Goal: Task Accomplishment & Management: Use online tool/utility

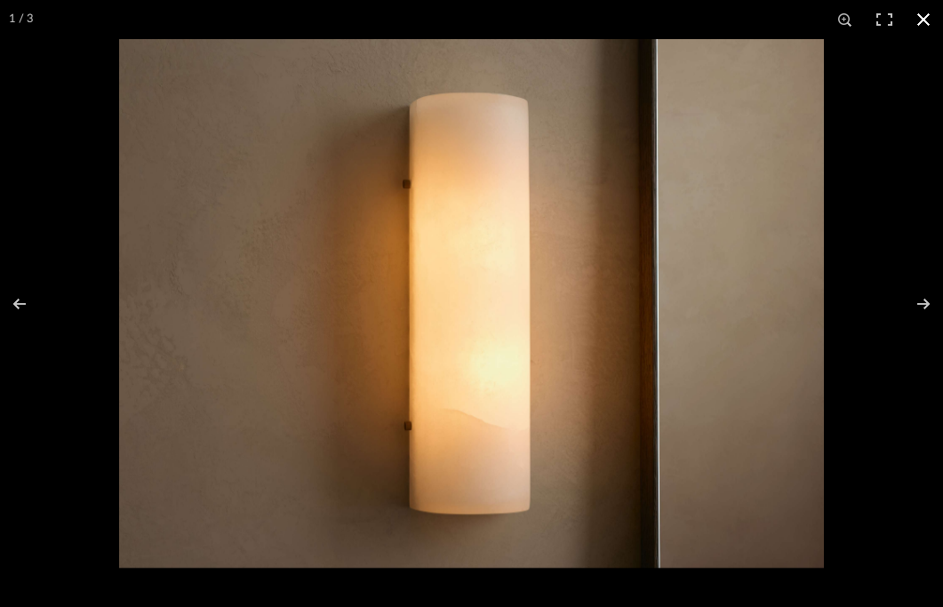
click at [926, 17] on button at bounding box center [923, 19] width 39 height 39
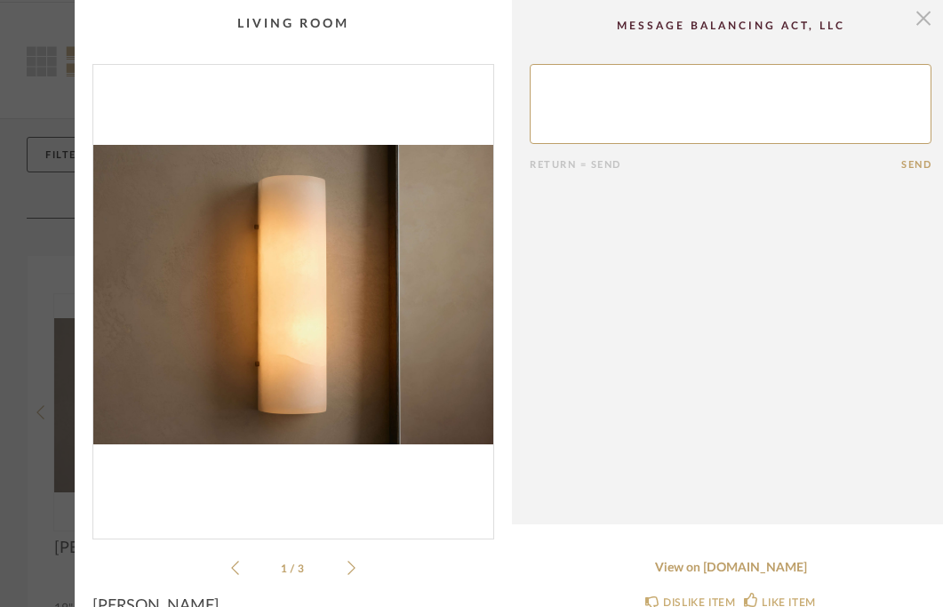
click at [927, 23] on span "button" at bounding box center [923, 18] width 36 height 36
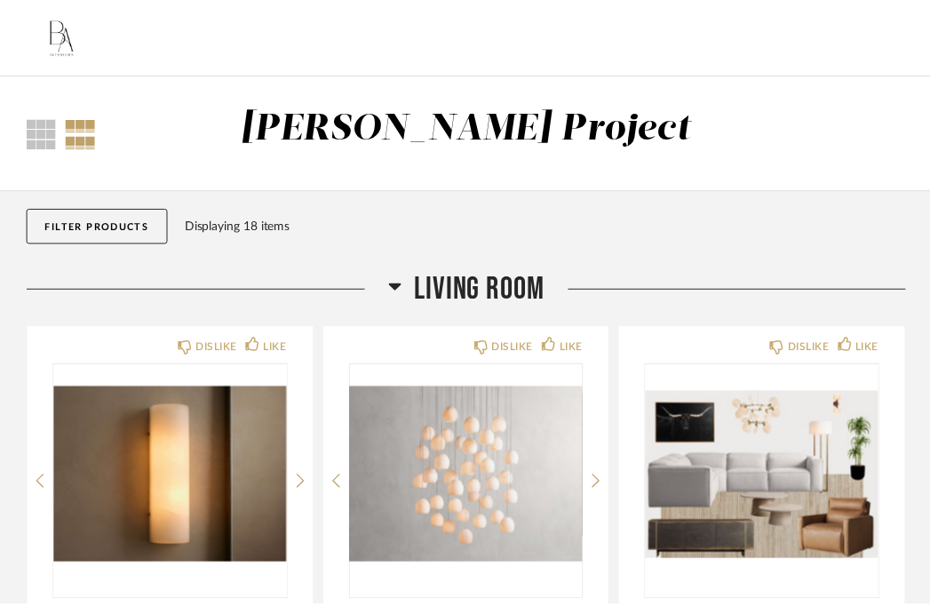
scroll to position [70, 0]
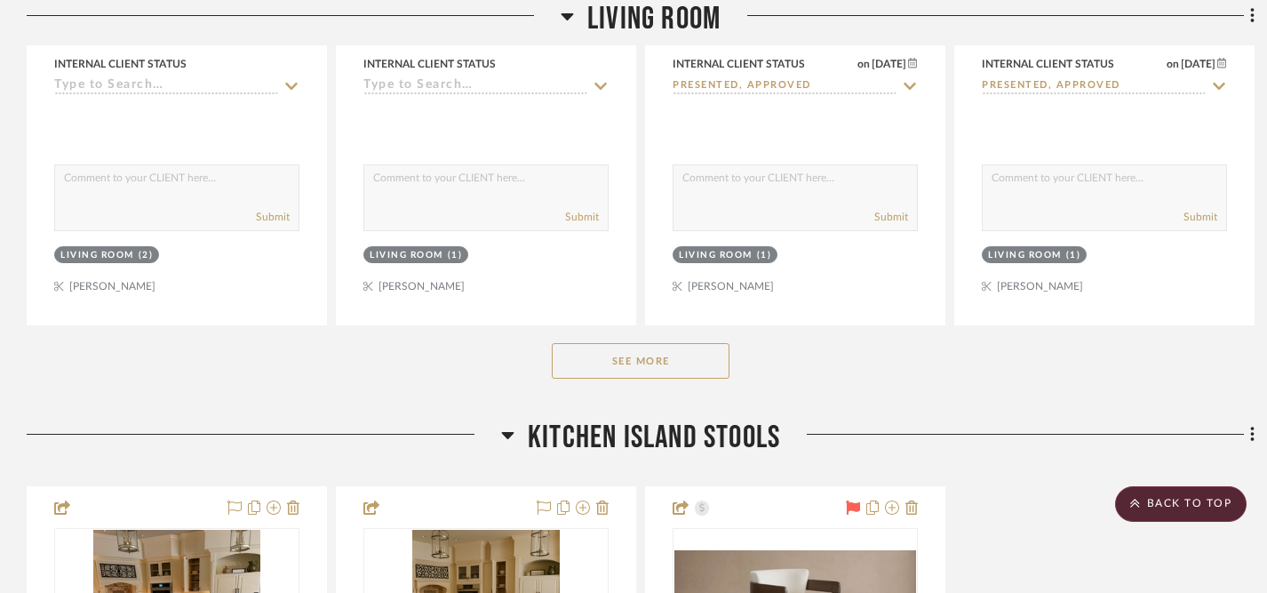
scroll to position [980, 0]
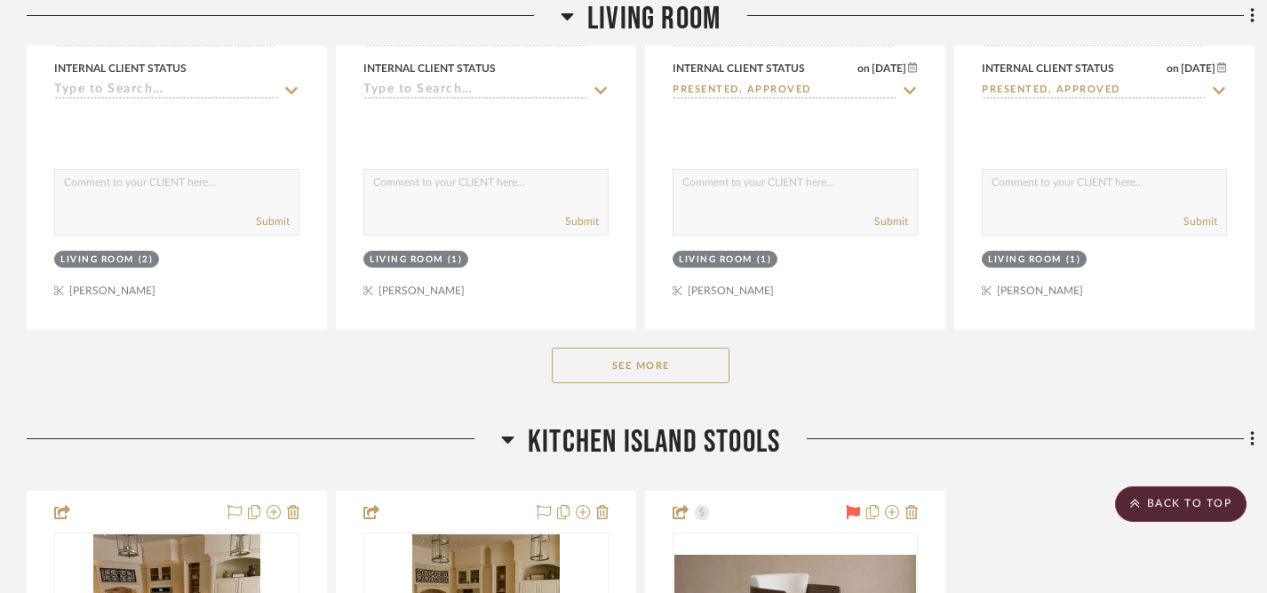
click at [688, 347] on button "See More" at bounding box center [641, 365] width 178 height 36
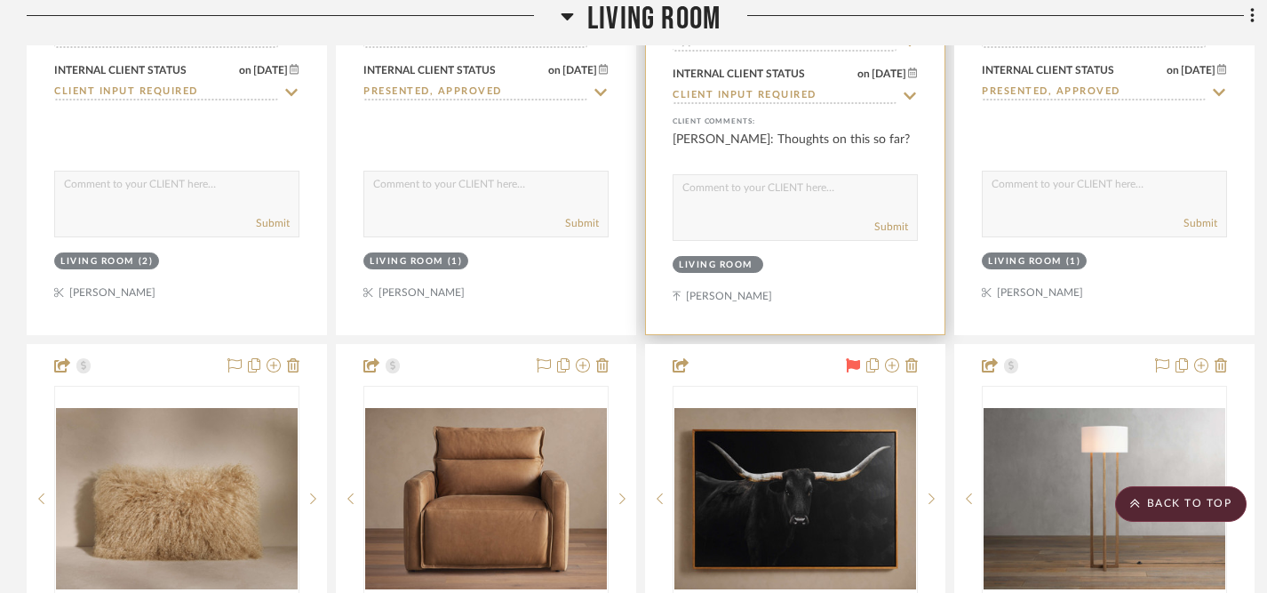
scroll to position [1767, 0]
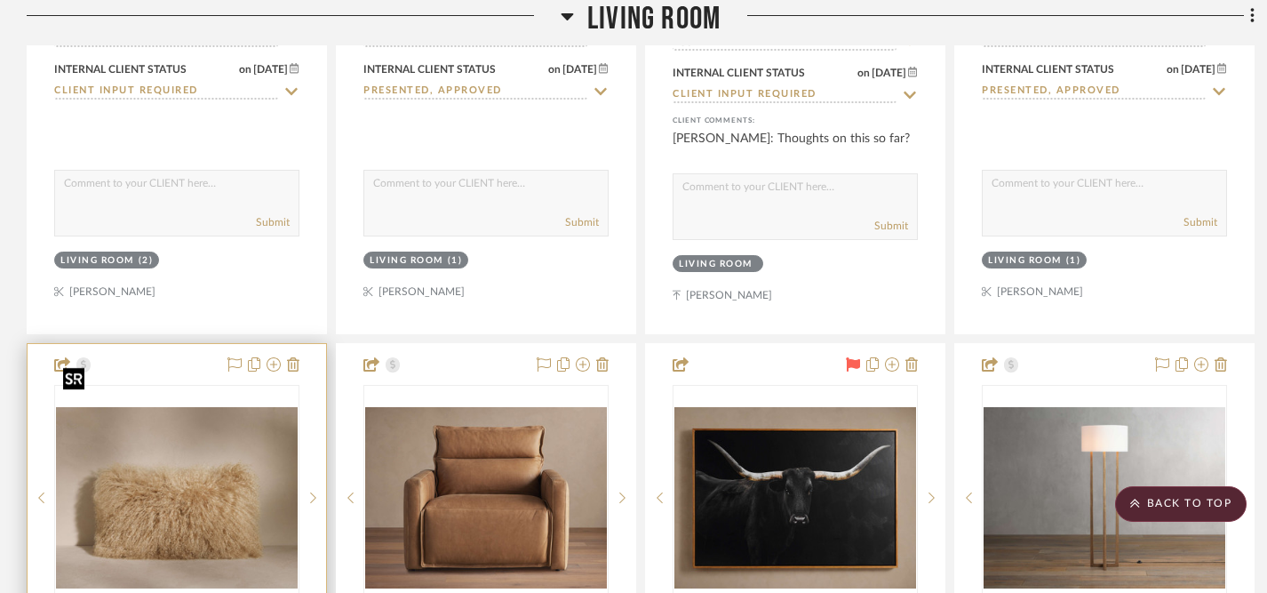
click at [223, 473] on img "0" at bounding box center [177, 497] width 242 height 181
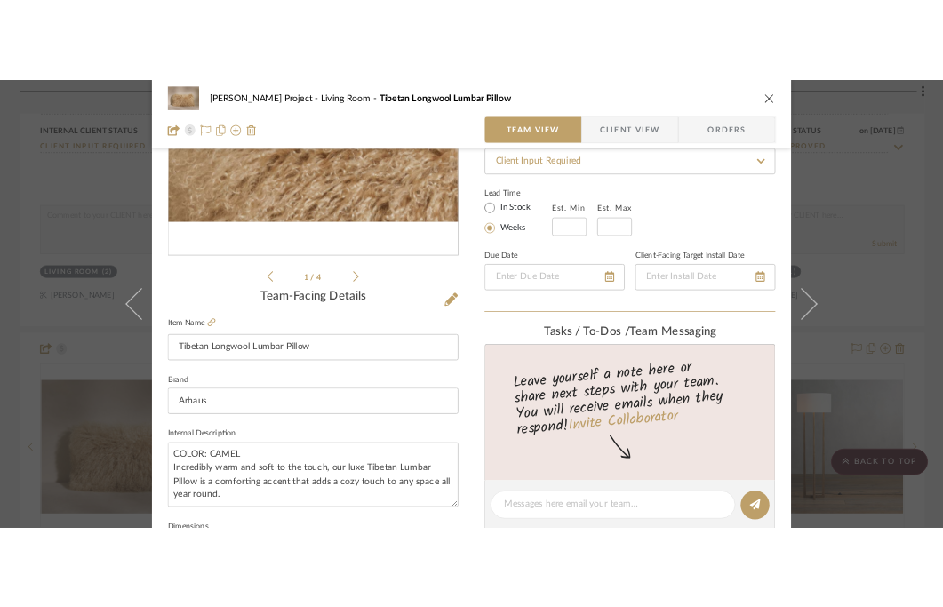
scroll to position [275, 0]
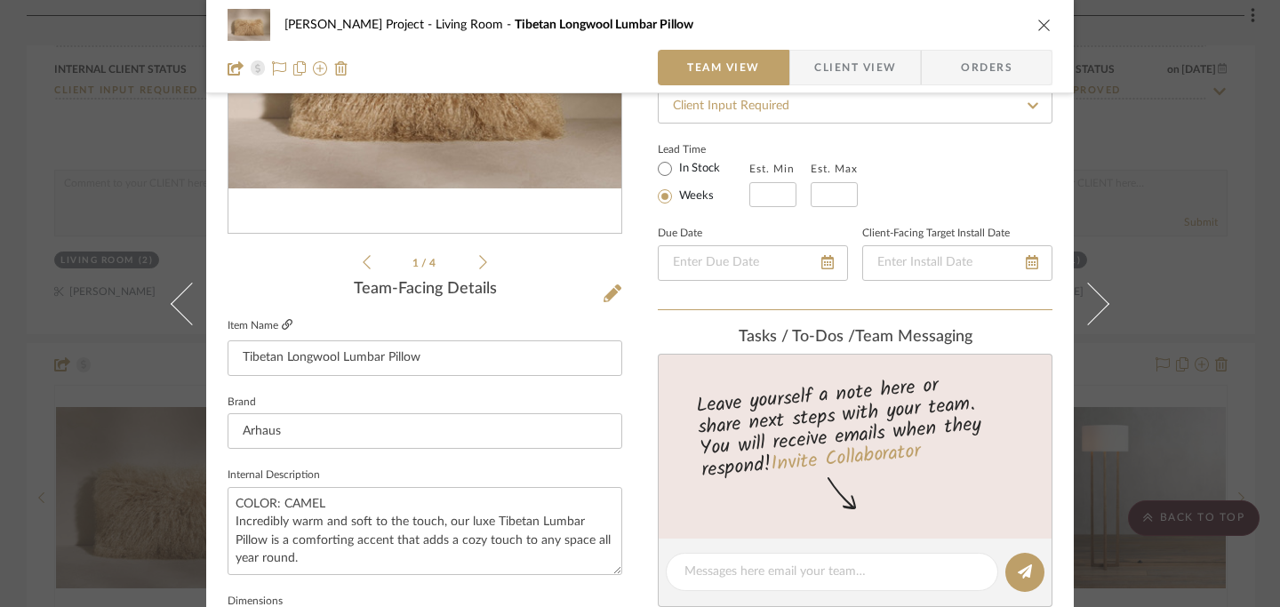
click at [282, 324] on icon at bounding box center [287, 324] width 11 height 11
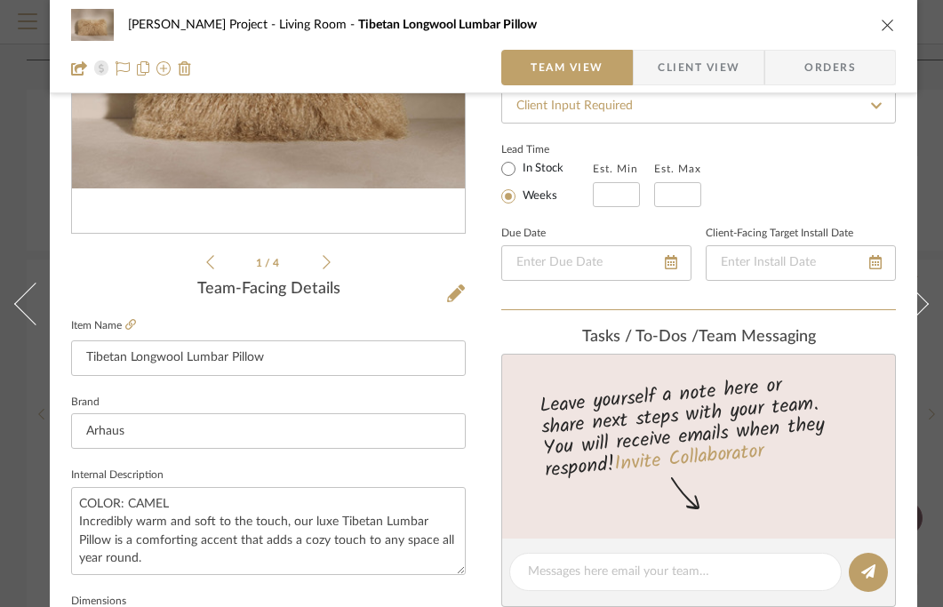
click at [891, 22] on icon "close" at bounding box center [888, 25] width 14 height 14
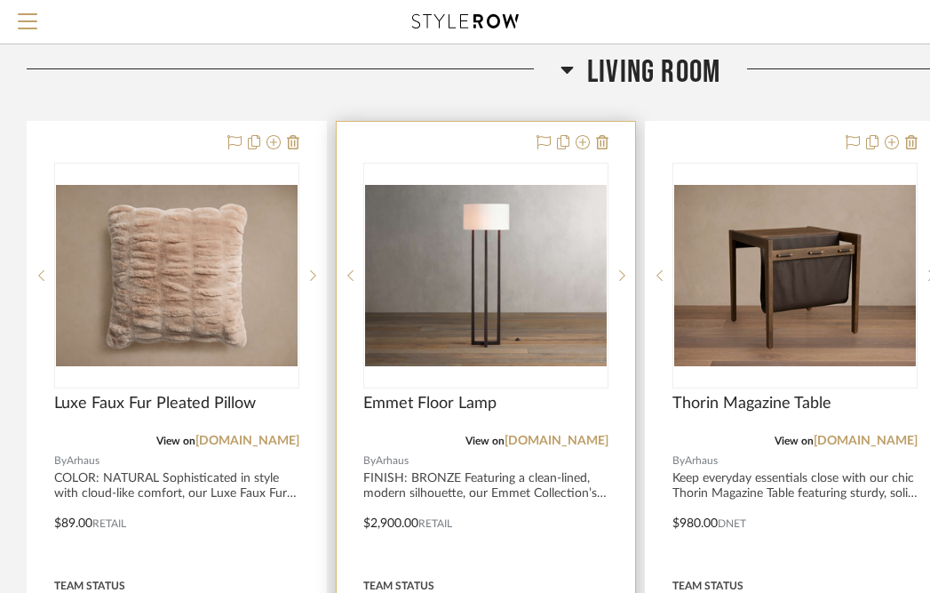
scroll to position [374, 0]
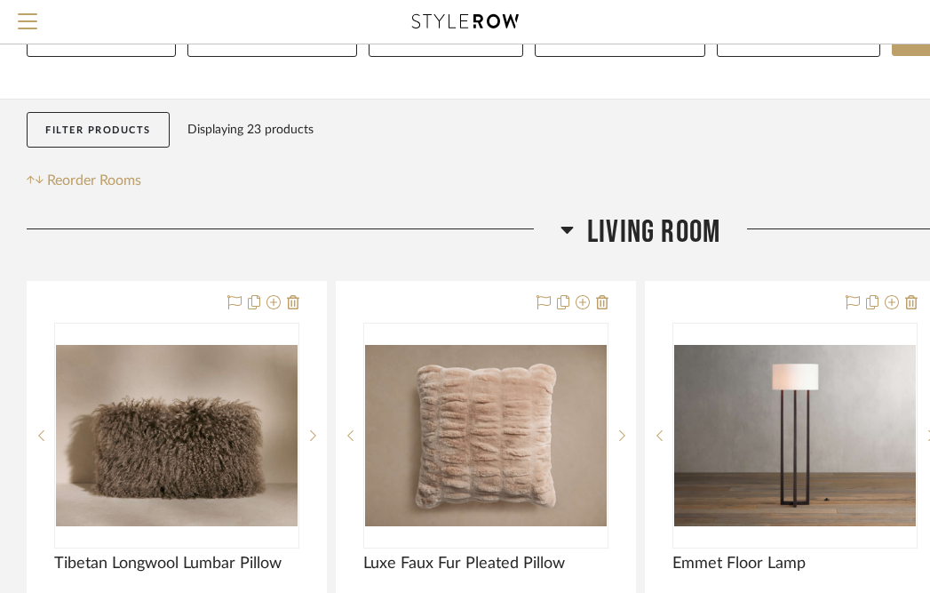
scroll to position [171, 0]
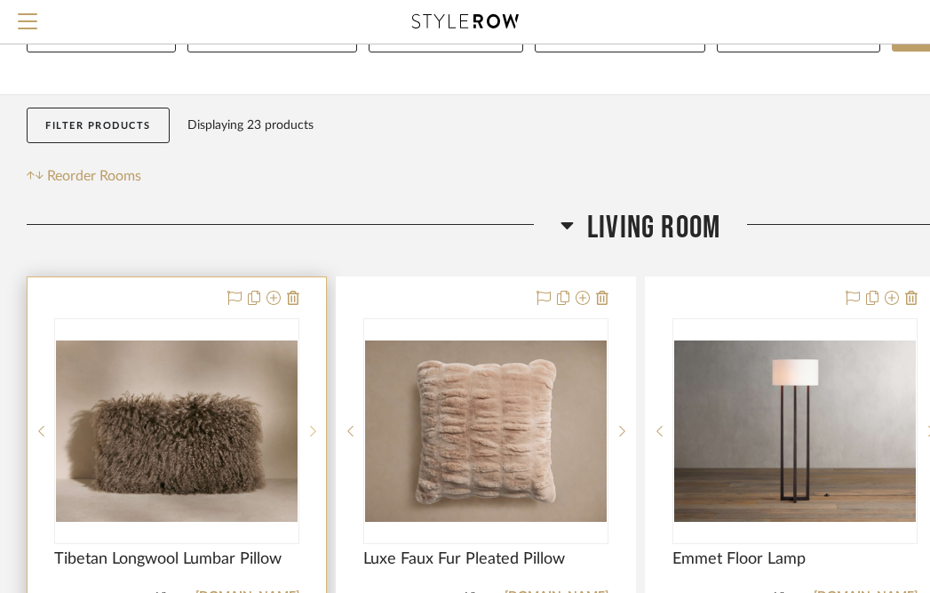
click at [316, 425] on sr-next-btn at bounding box center [312, 431] width 27 height 12
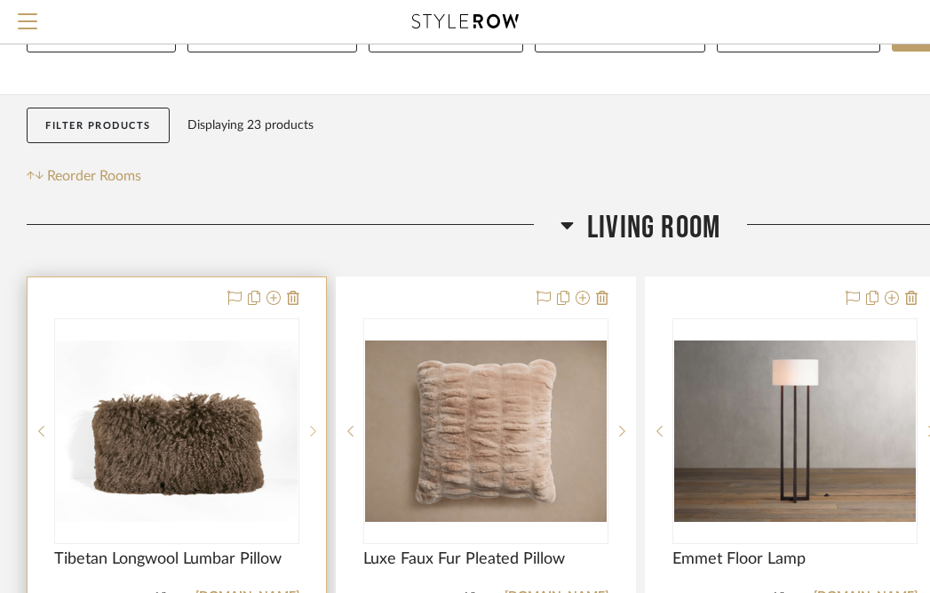
click at [316, 425] on sr-next-btn at bounding box center [312, 431] width 27 height 12
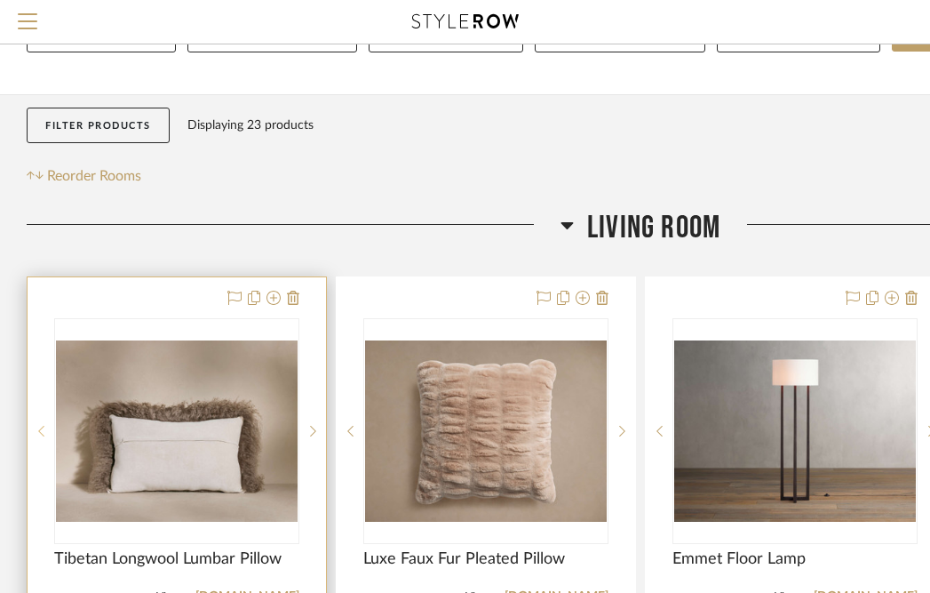
click at [40, 425] on icon at bounding box center [41, 431] width 6 height 12
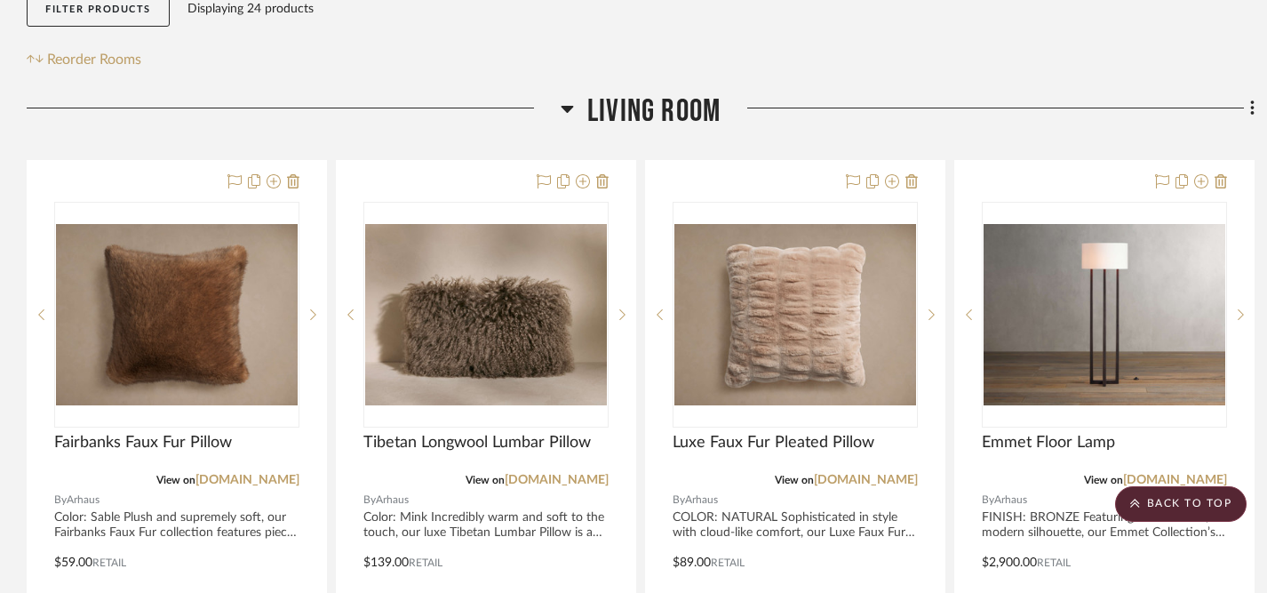
scroll to position [362, 0]
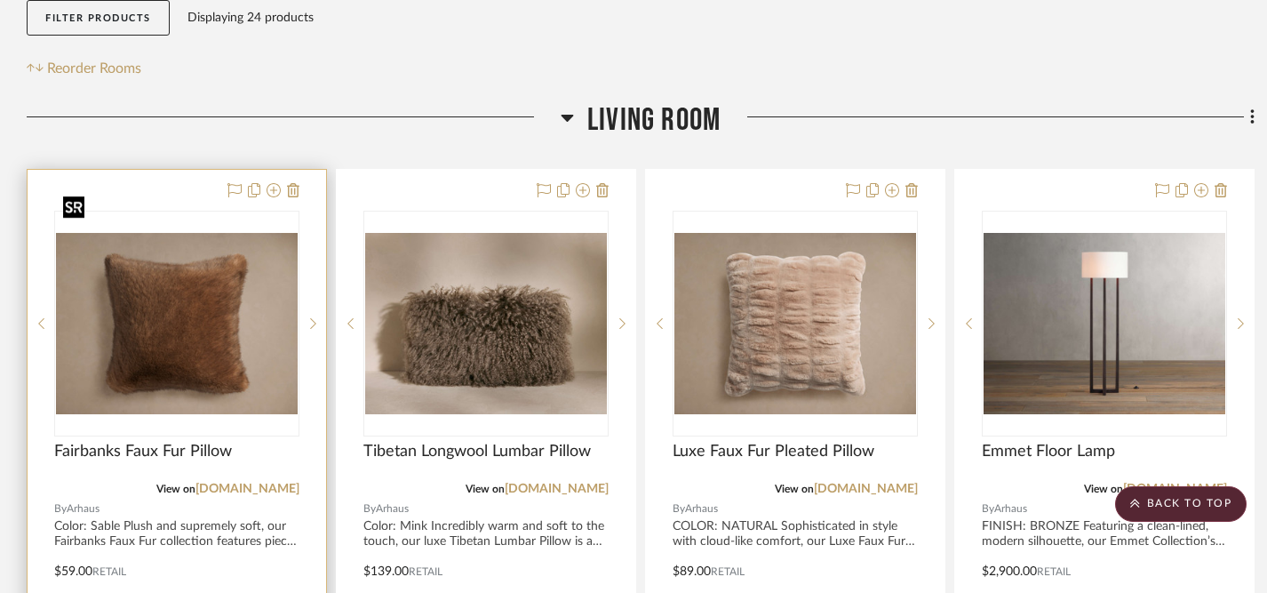
click at [220, 313] on img "0" at bounding box center [177, 323] width 242 height 181
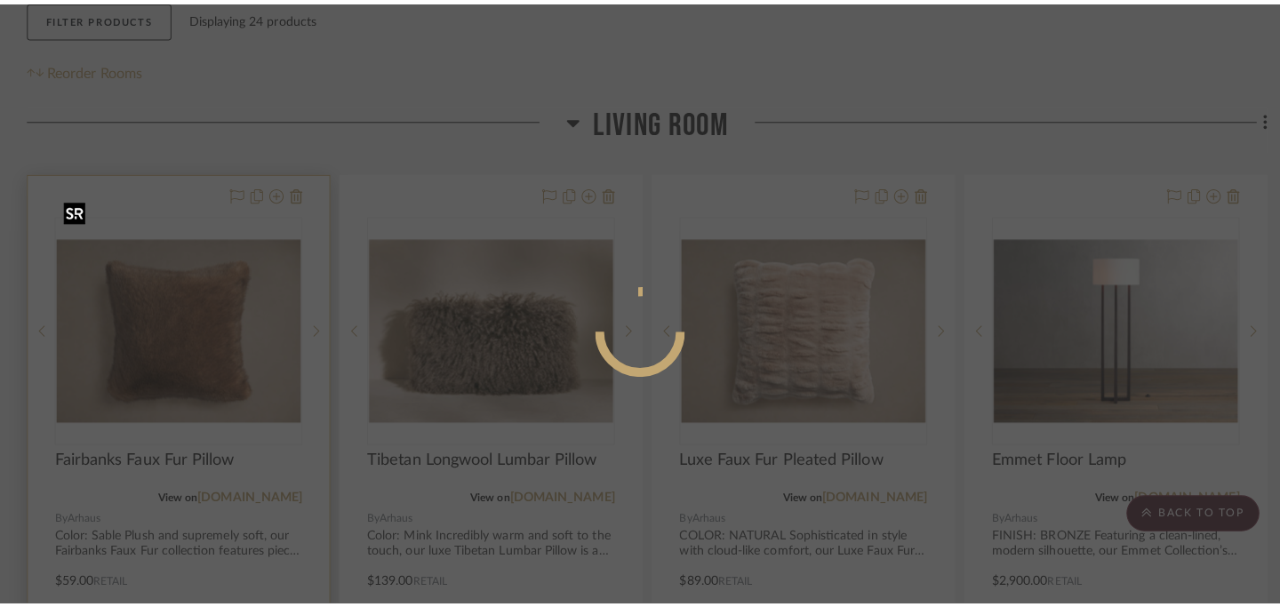
scroll to position [0, 0]
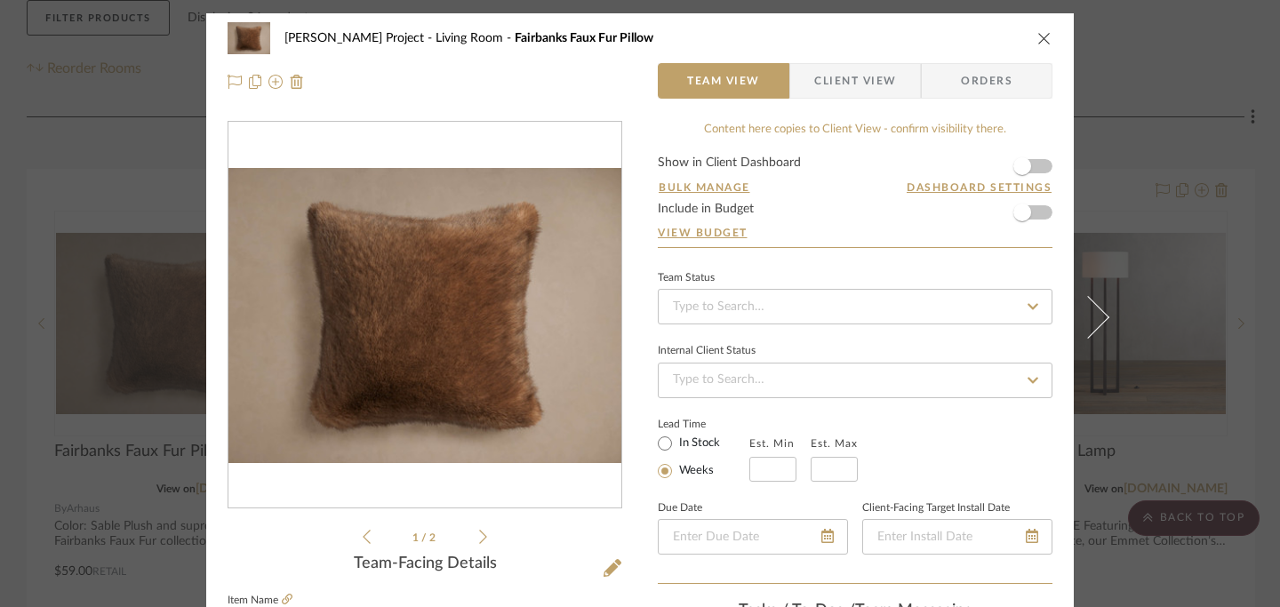
click at [942, 41] on icon "close" at bounding box center [1044, 38] width 14 height 14
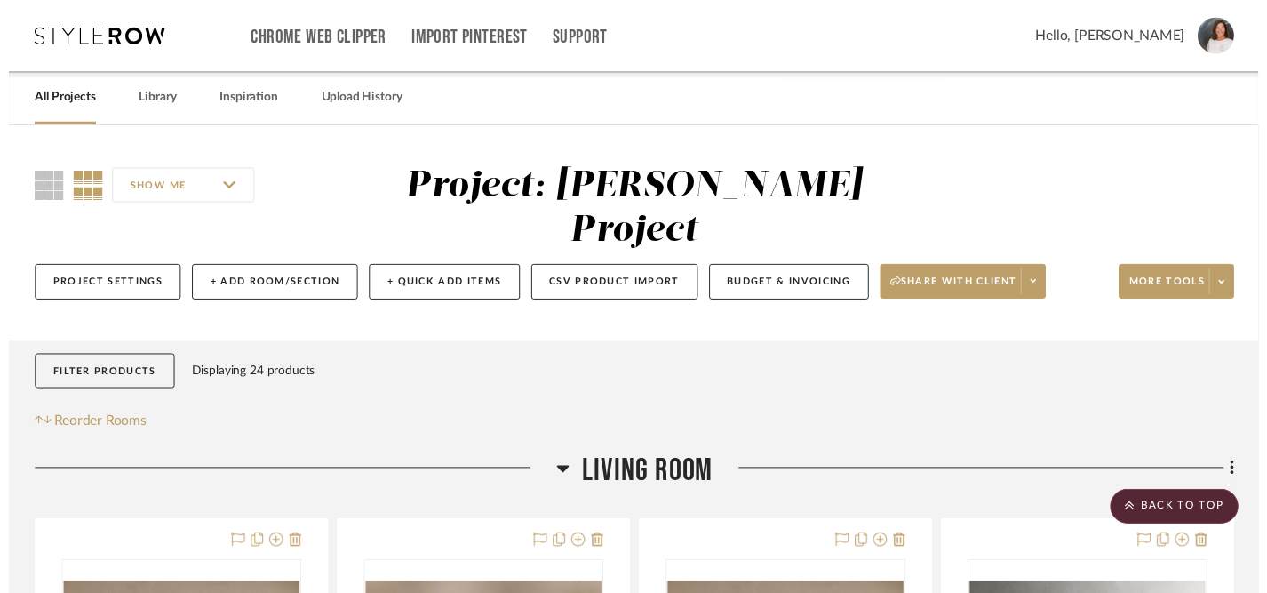
scroll to position [362, 0]
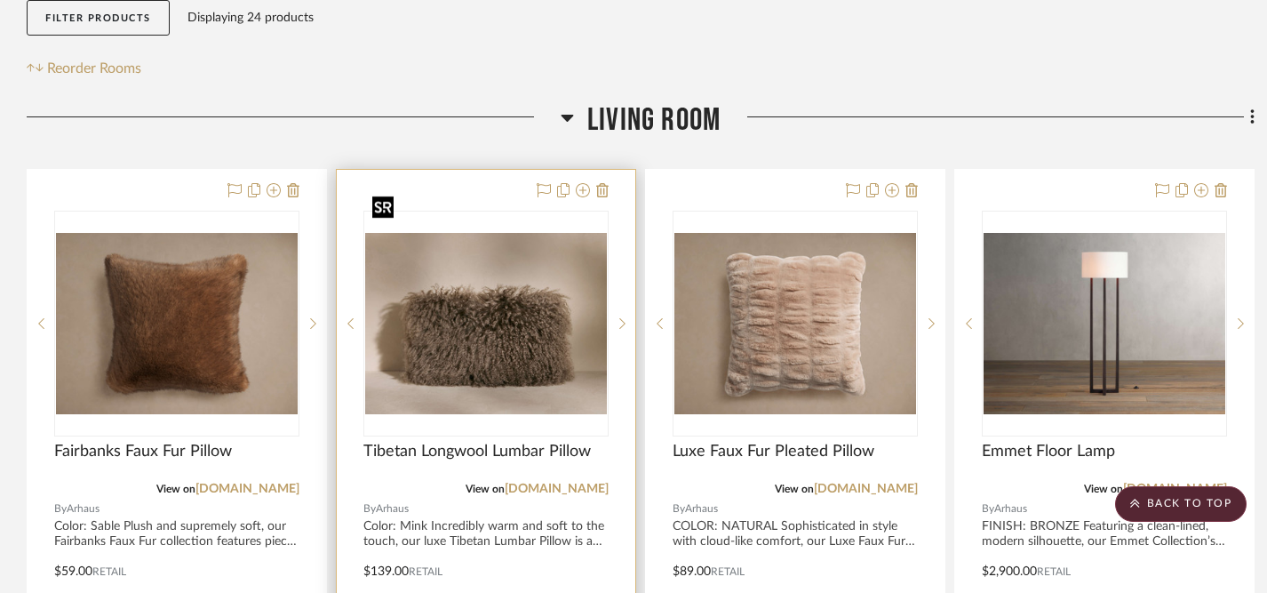
click at [506, 282] on img "0" at bounding box center [486, 323] width 242 height 181
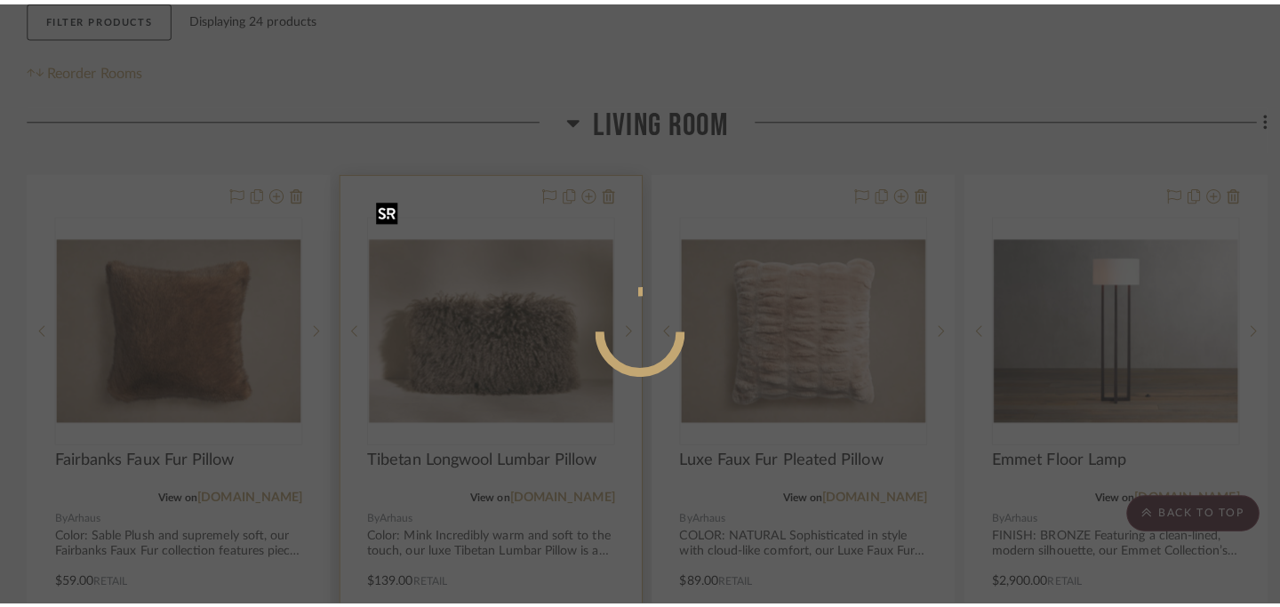
scroll to position [0, 0]
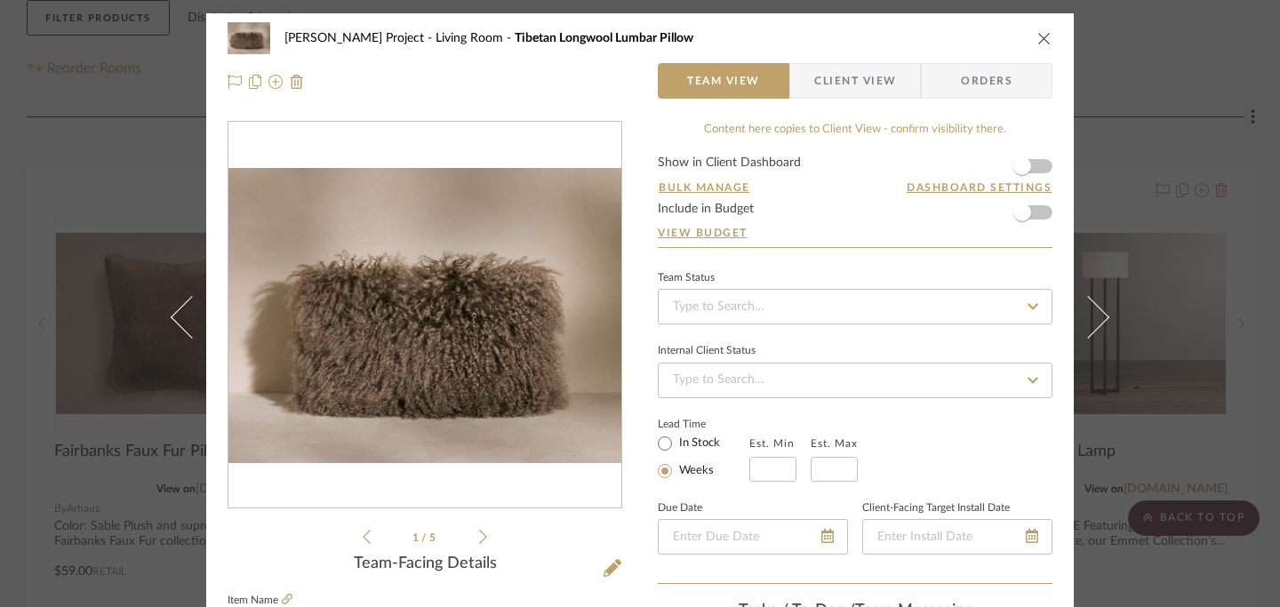
click at [942, 42] on icon "close" at bounding box center [1044, 38] width 14 height 14
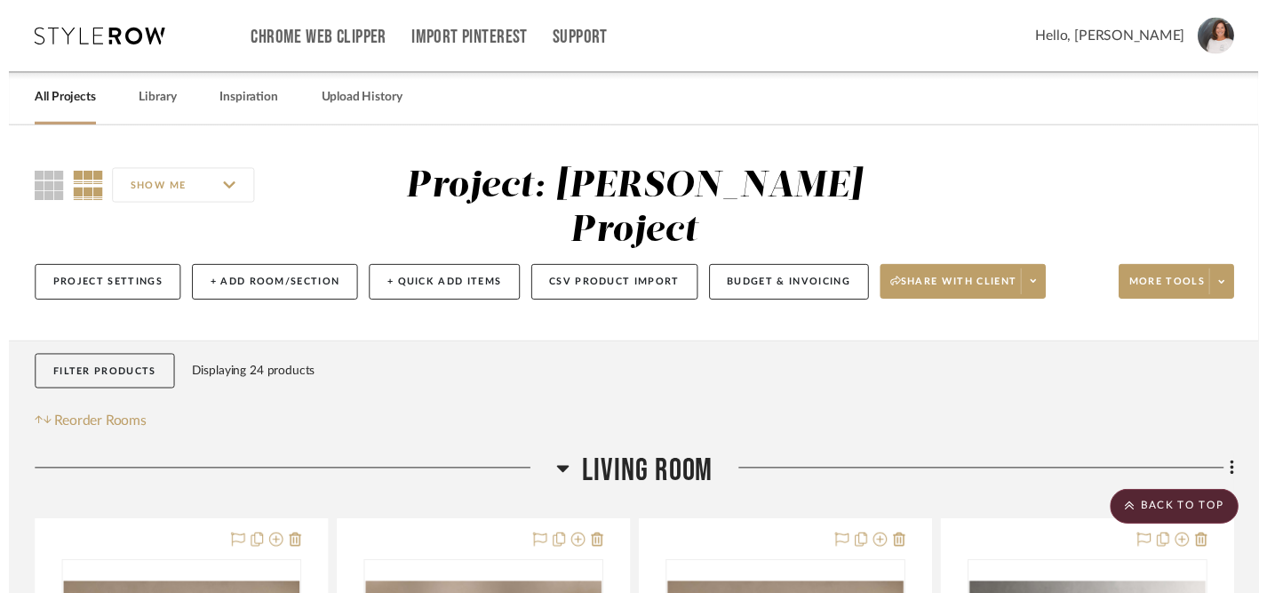
scroll to position [362, 0]
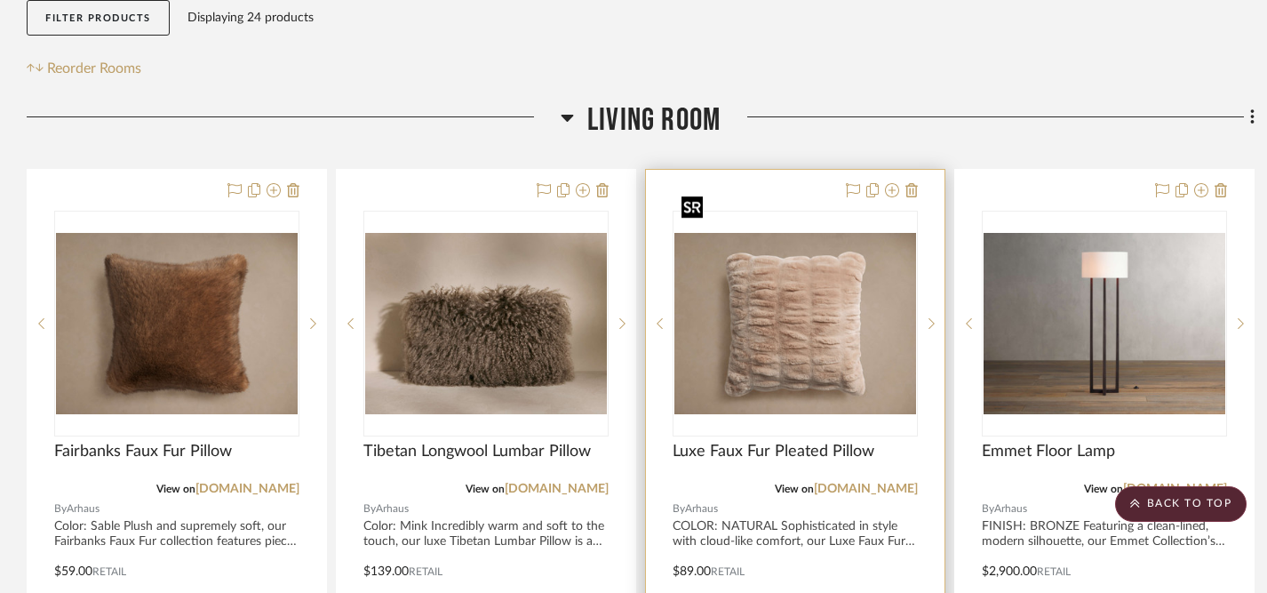
click at [786, 301] on img "0" at bounding box center [795, 323] width 242 height 181
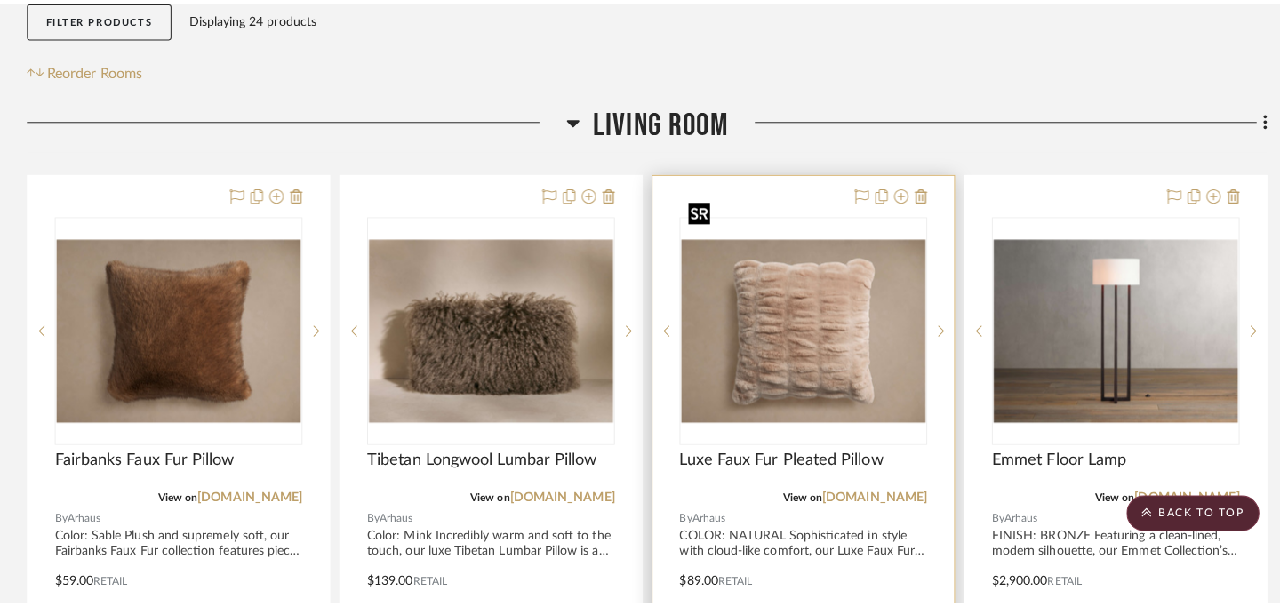
scroll to position [0, 0]
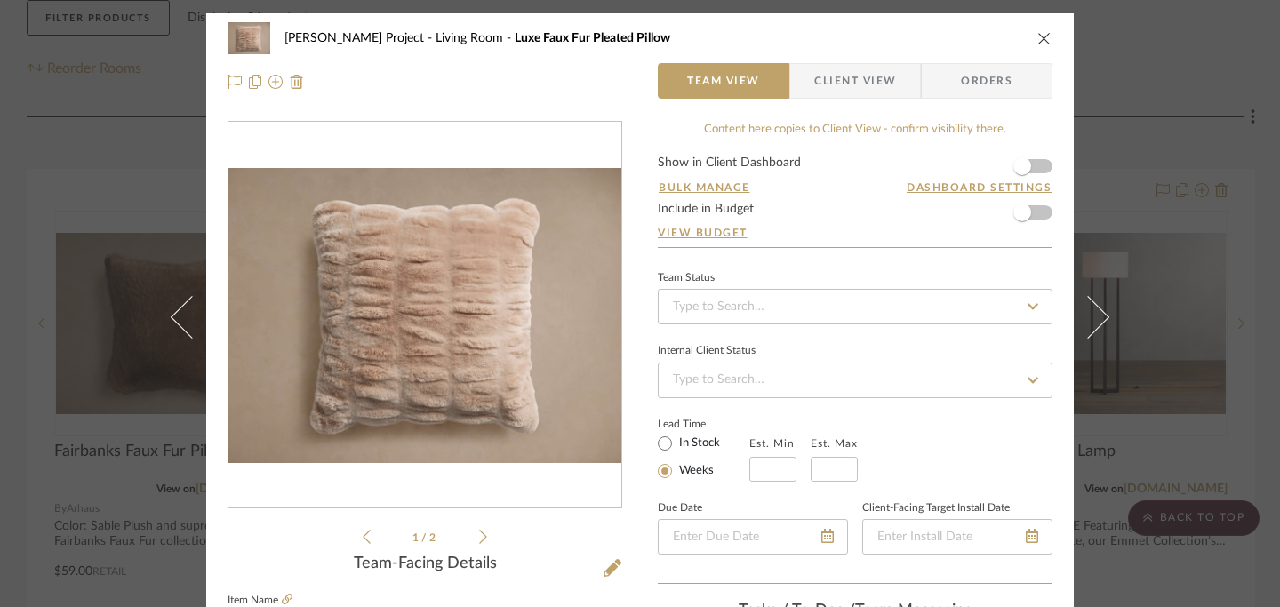
click at [942, 32] on icon "close" at bounding box center [1044, 38] width 14 height 14
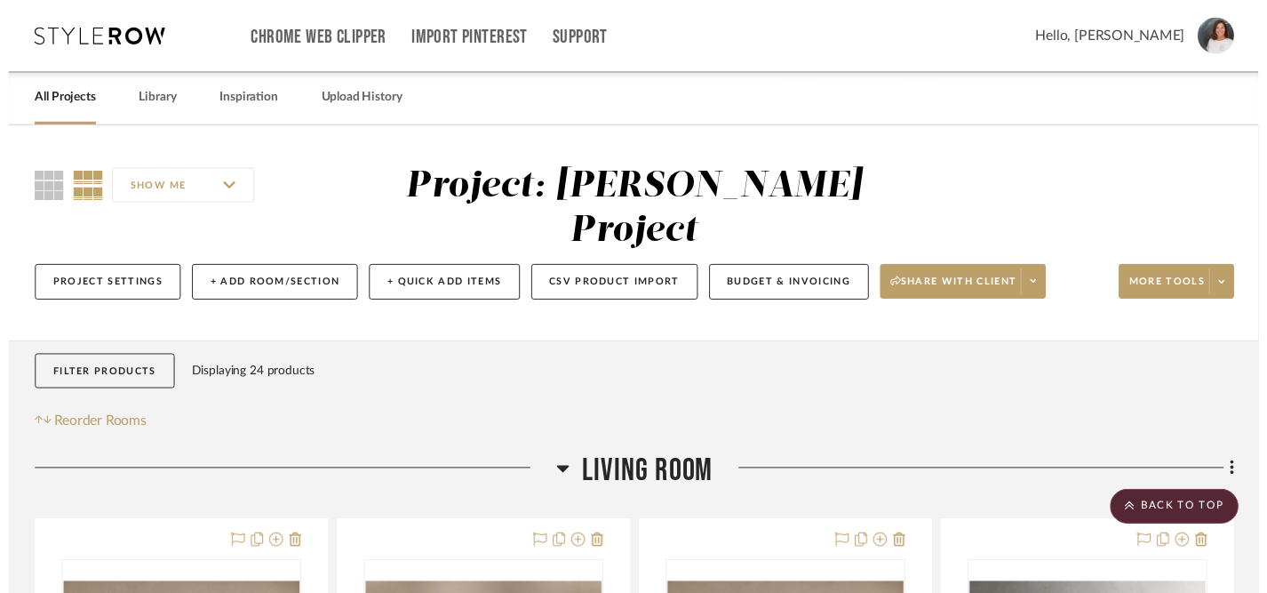
scroll to position [362, 0]
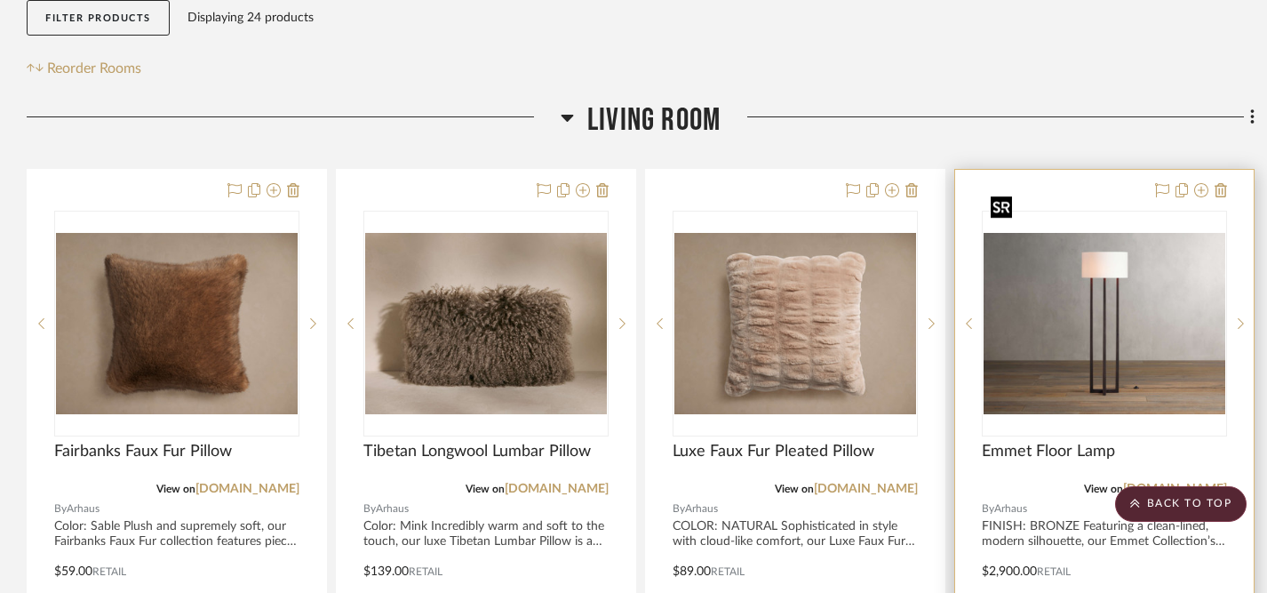
click at [942, 271] on img "0" at bounding box center [1105, 323] width 242 height 181
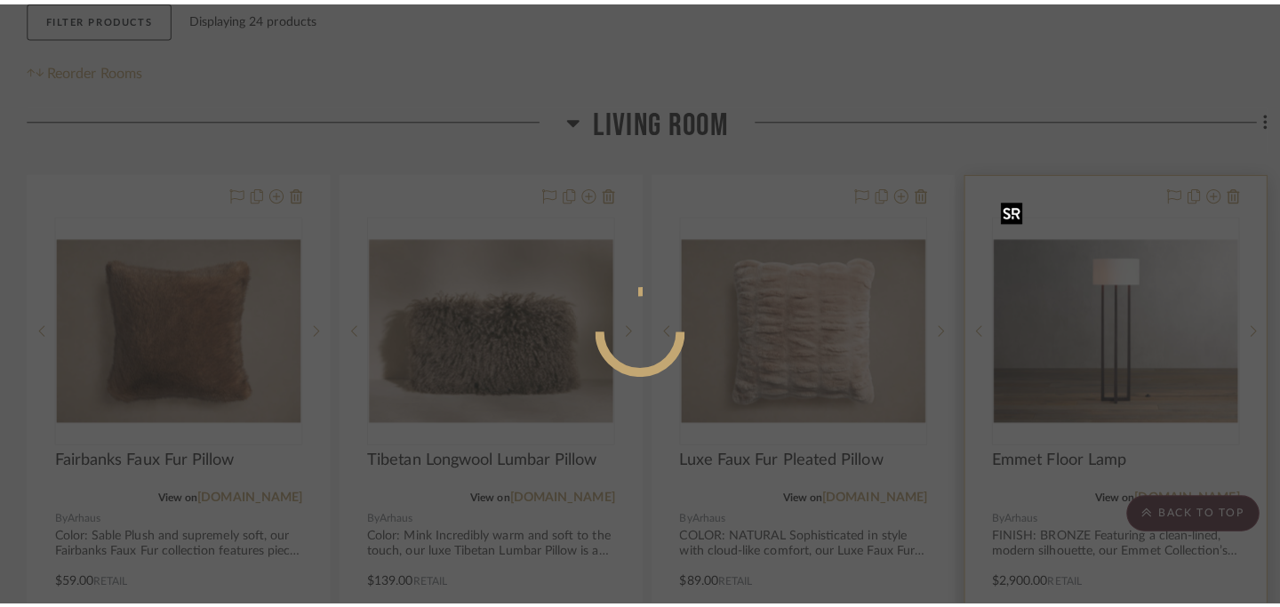
scroll to position [0, 0]
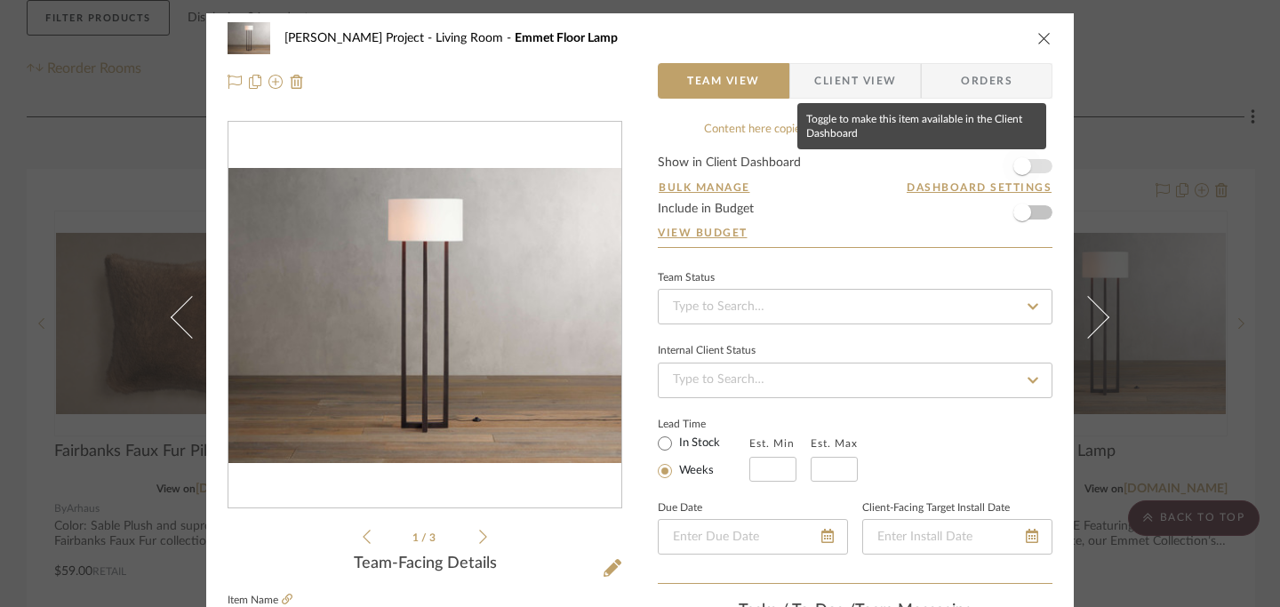
click at [942, 164] on span "button" at bounding box center [1022, 166] width 18 height 18
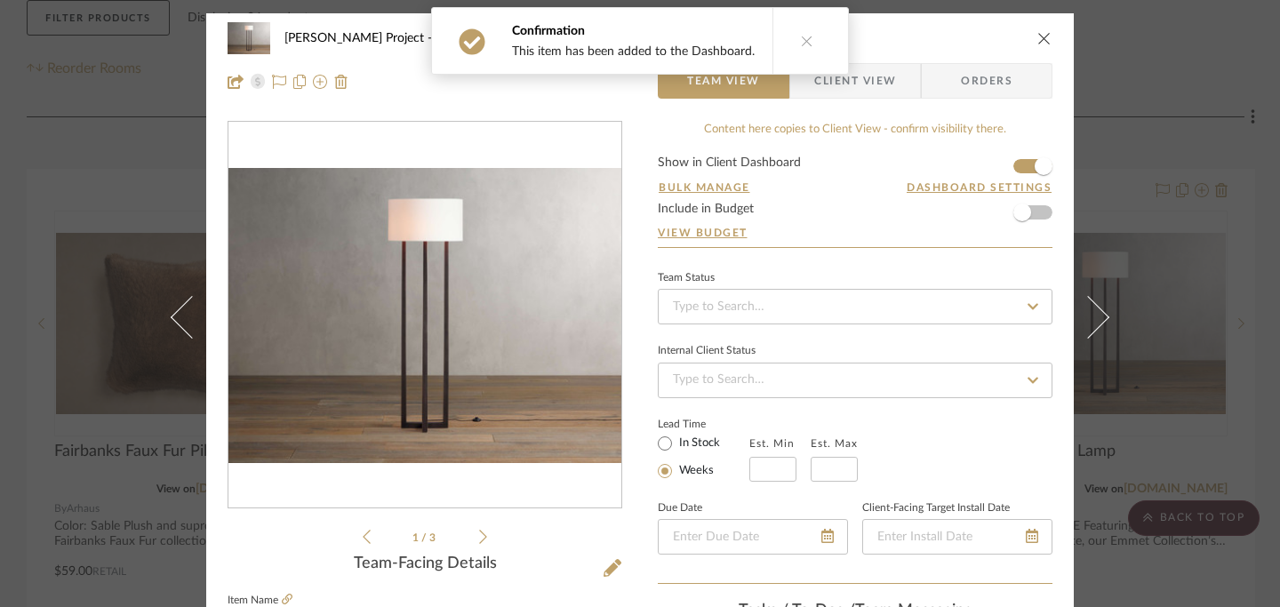
click at [942, 45] on button "close" at bounding box center [1044, 38] width 16 height 16
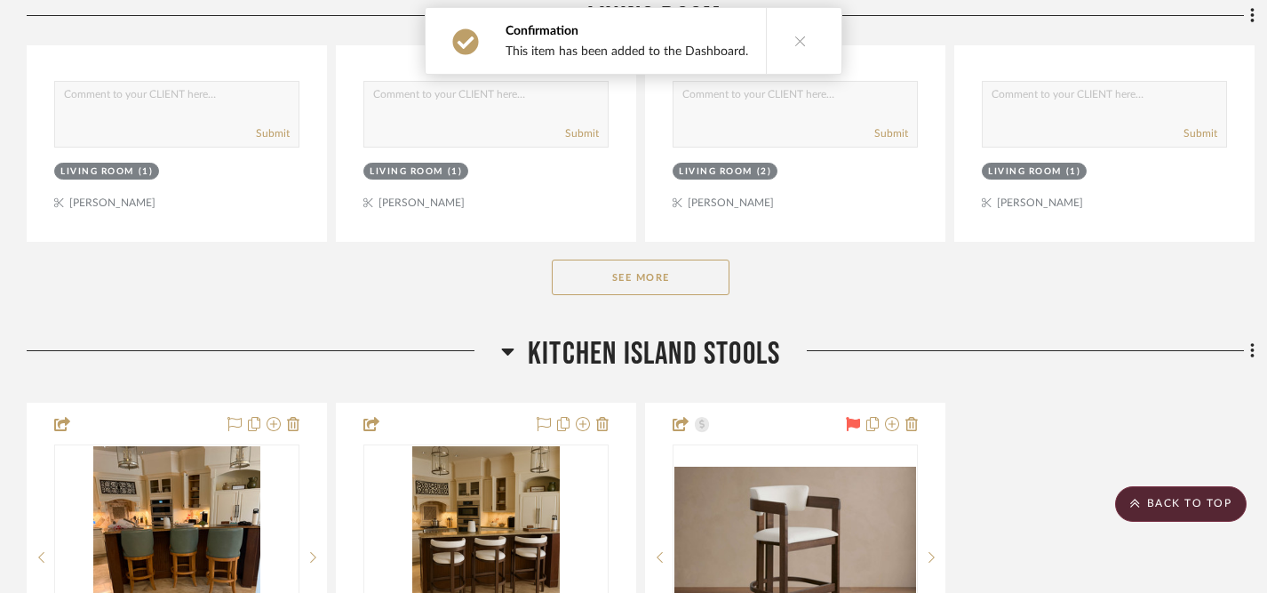
scroll to position [1069, 0]
click at [651, 259] on button "See More" at bounding box center [641, 277] width 178 height 36
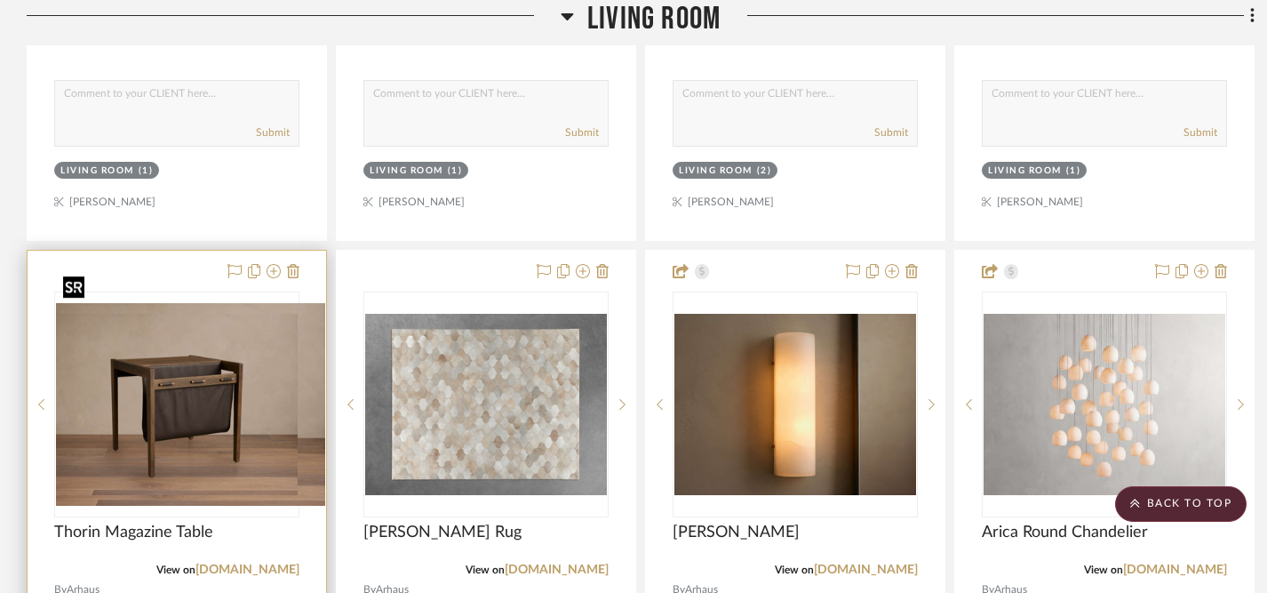
click at [178, 363] on img "0" at bounding box center [190, 404] width 269 height 203
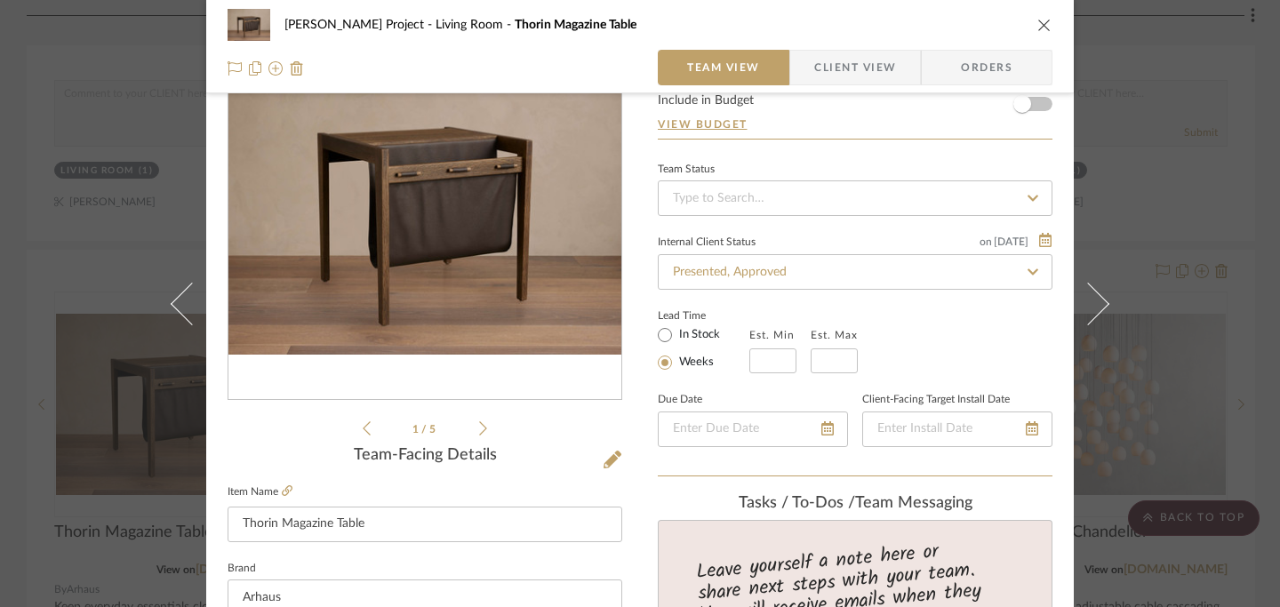
scroll to position [53, 0]
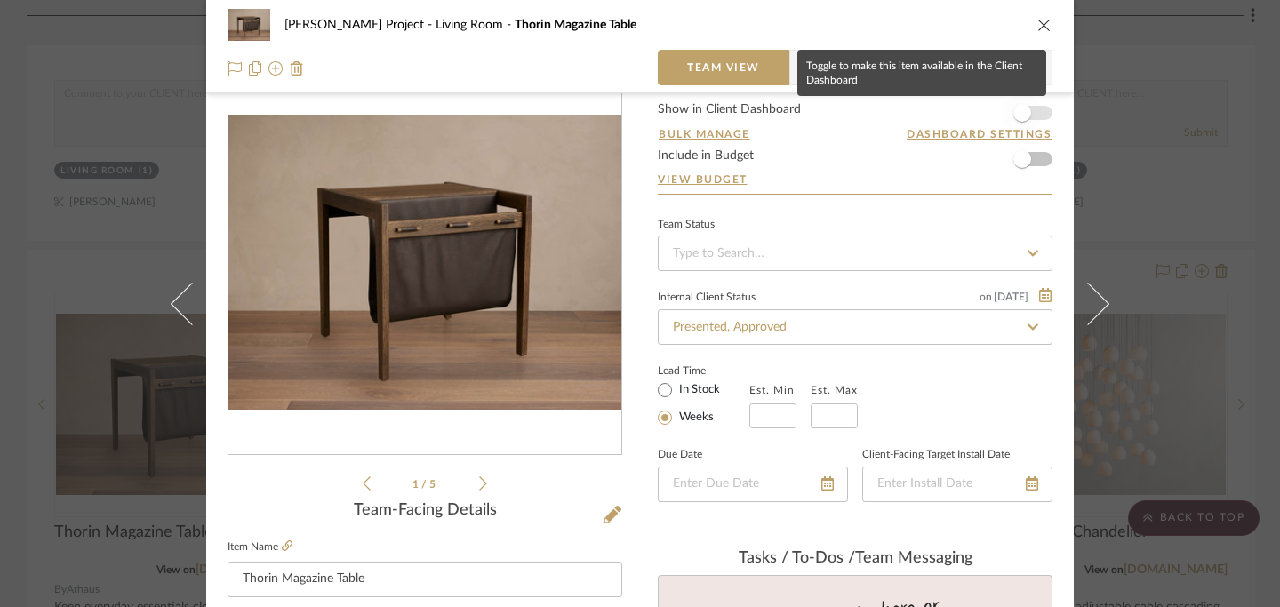
click at [942, 112] on span "button" at bounding box center [1022, 113] width 18 height 18
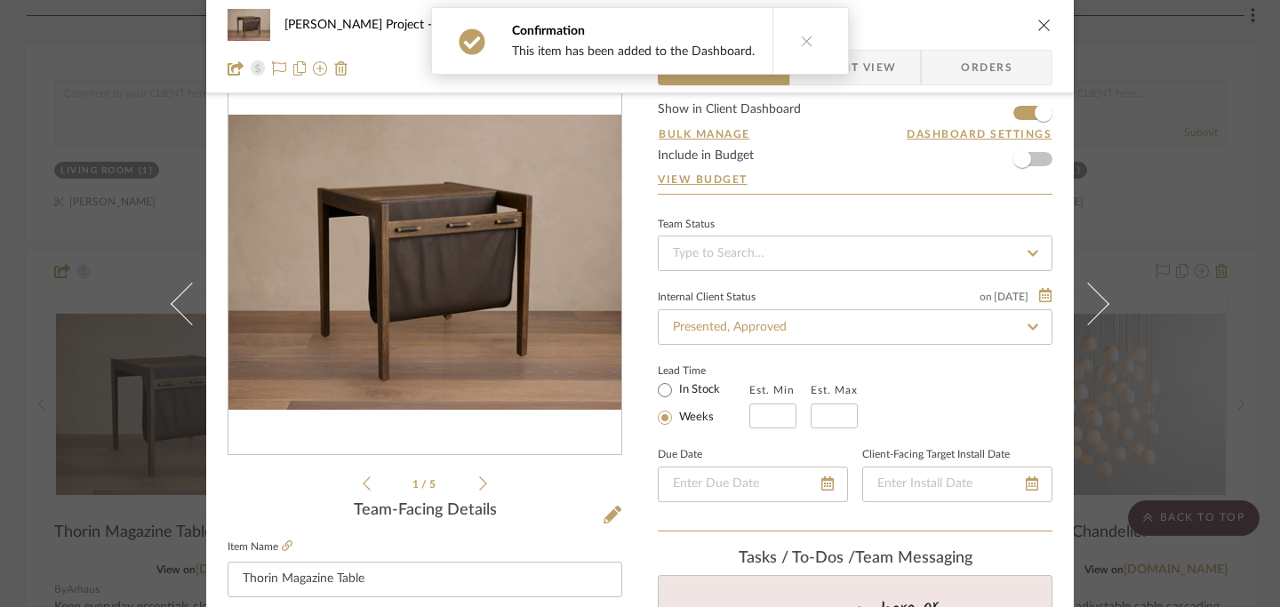
click at [942, 30] on icon "close" at bounding box center [1044, 25] width 14 height 14
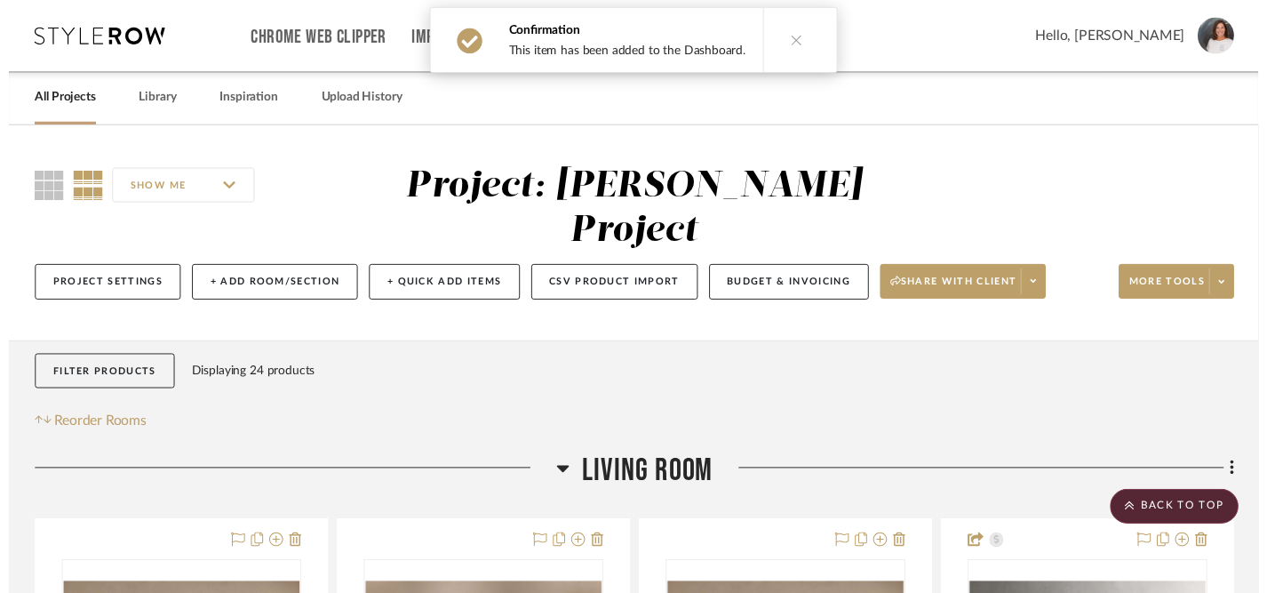
scroll to position [1069, 0]
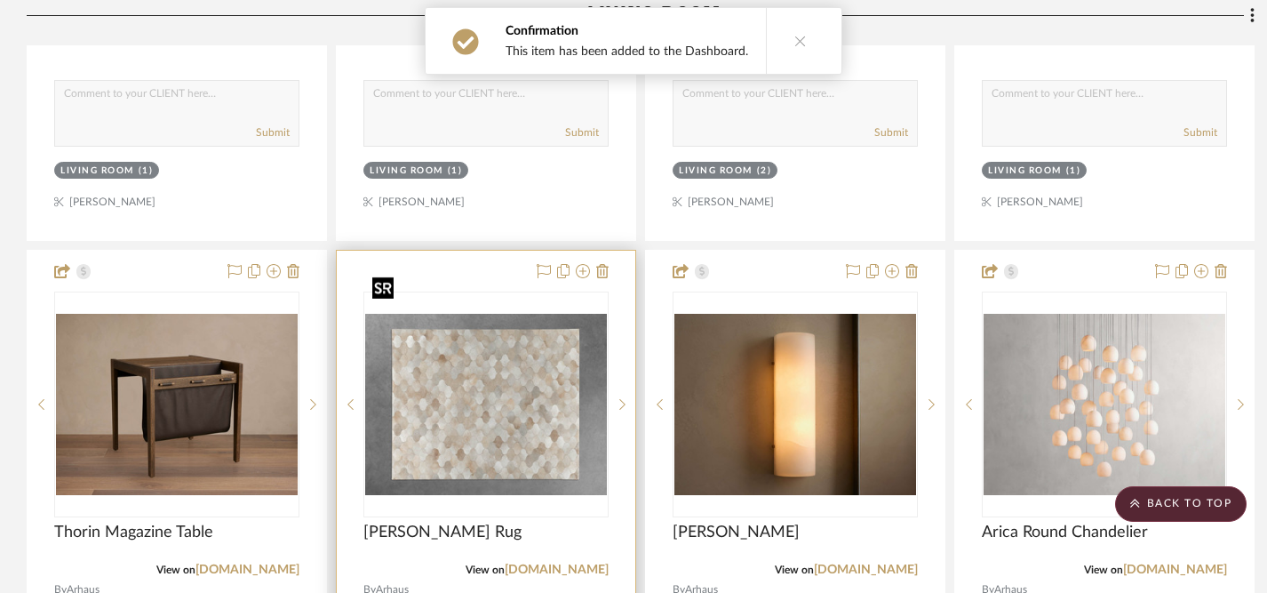
click at [505, 361] on img "0" at bounding box center [486, 404] width 242 height 181
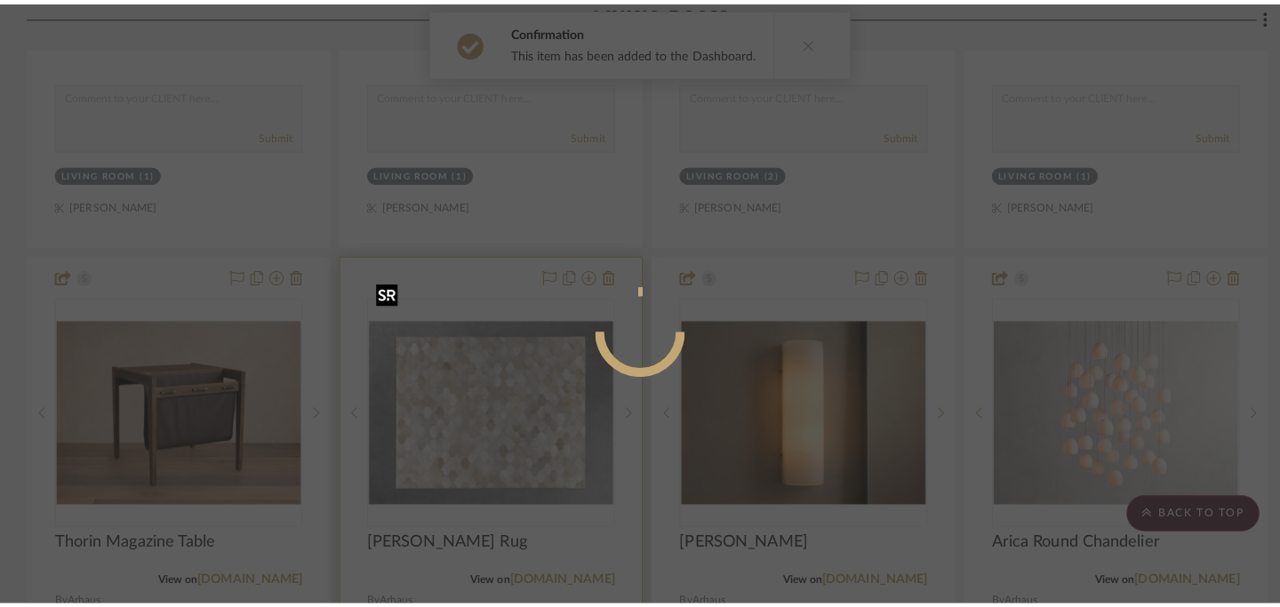
scroll to position [0, 0]
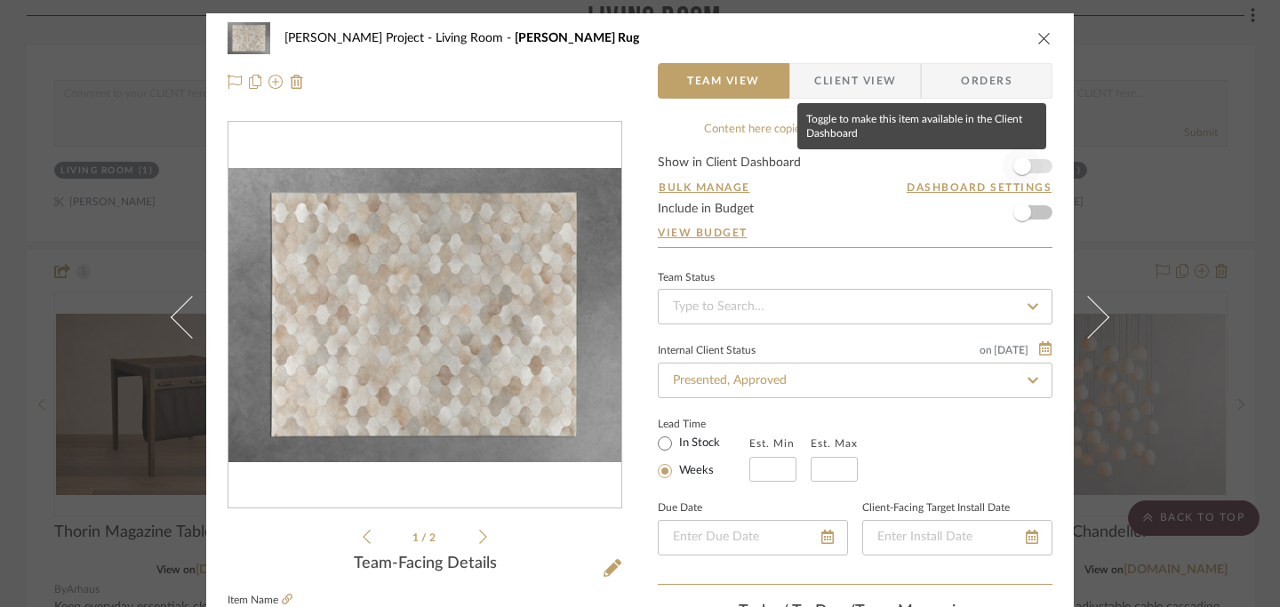
click at [942, 164] on span "button" at bounding box center [1022, 166] width 18 height 18
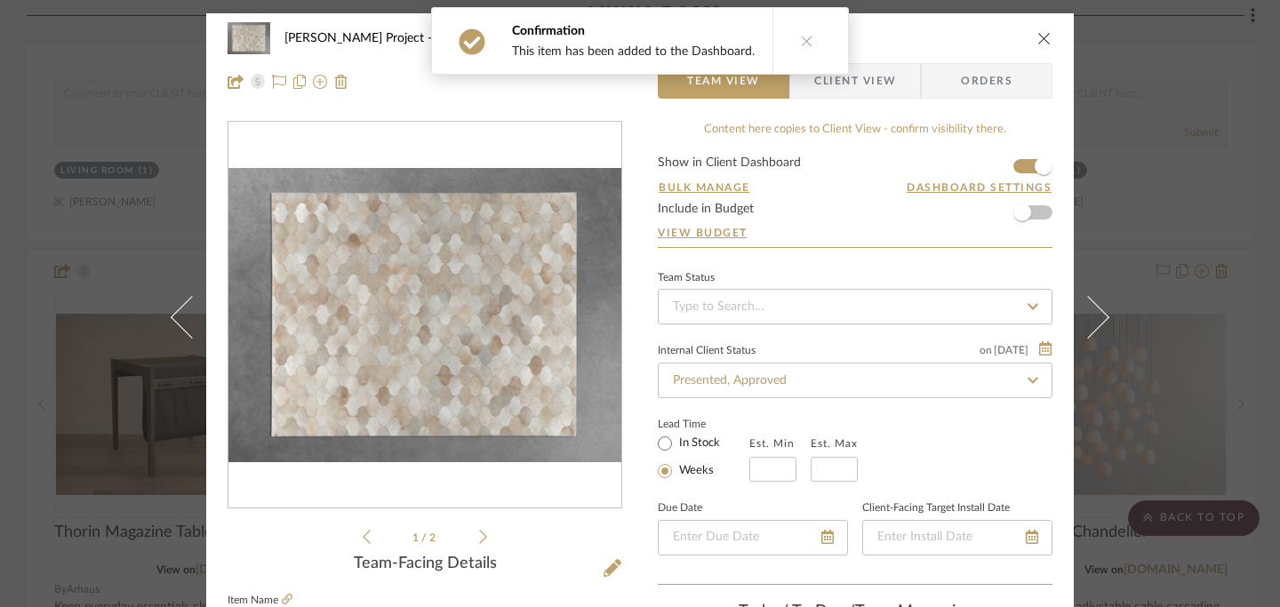
click at [942, 39] on icon "close" at bounding box center [1044, 38] width 14 height 14
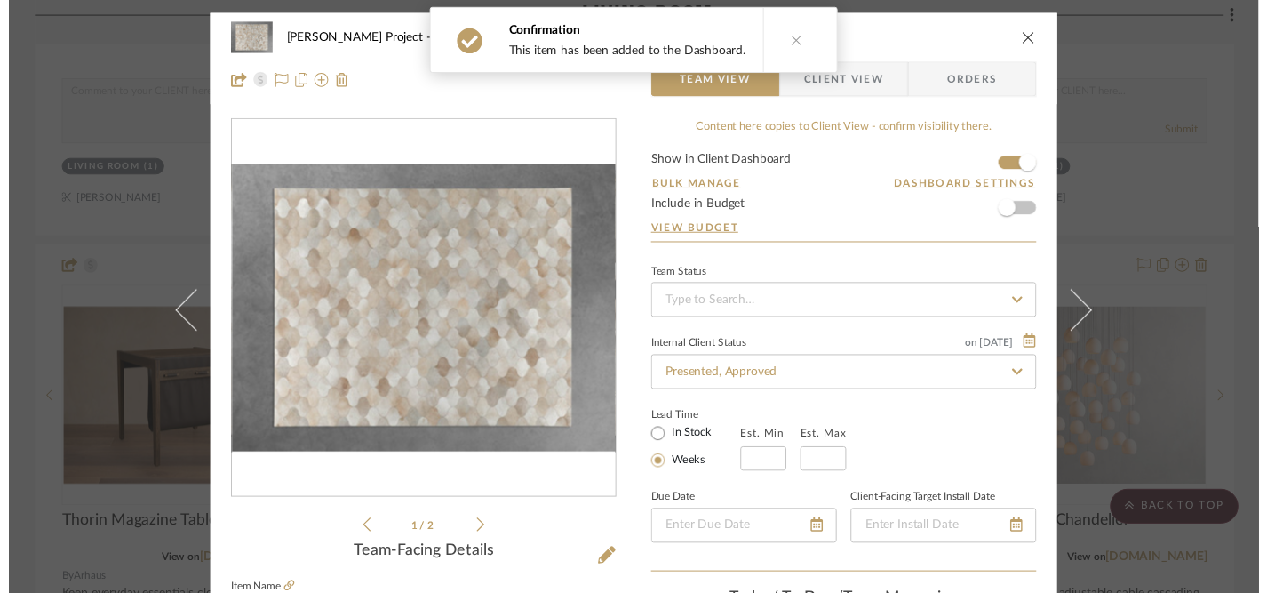
scroll to position [1069, 0]
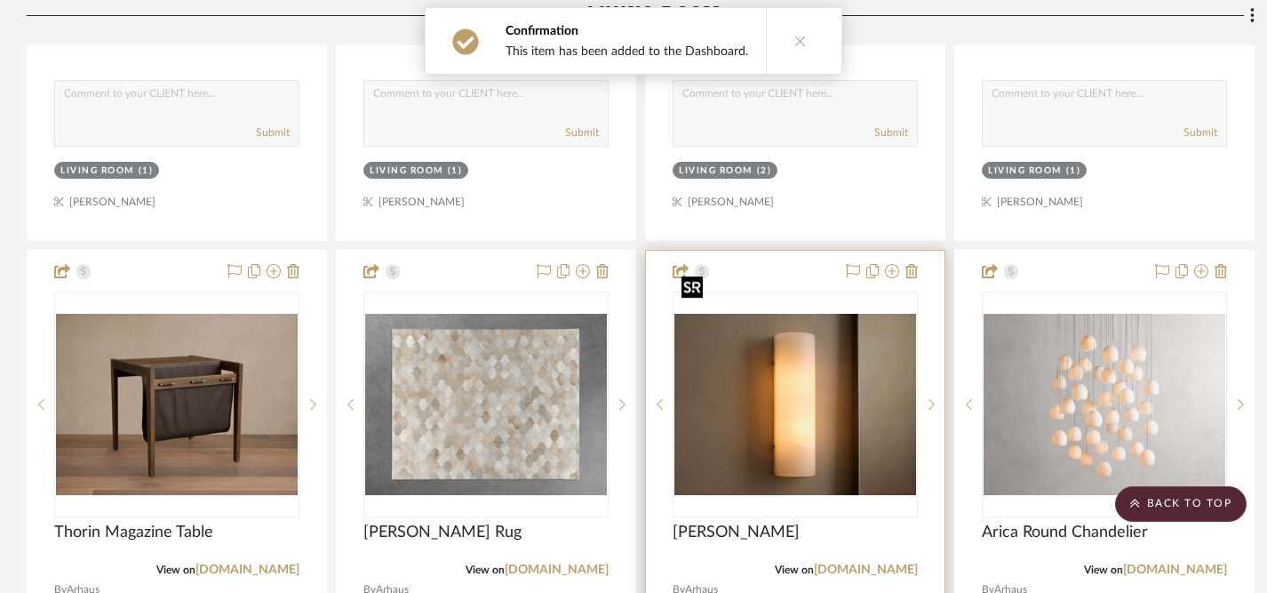
click at [815, 352] on img "0" at bounding box center [795, 404] width 242 height 181
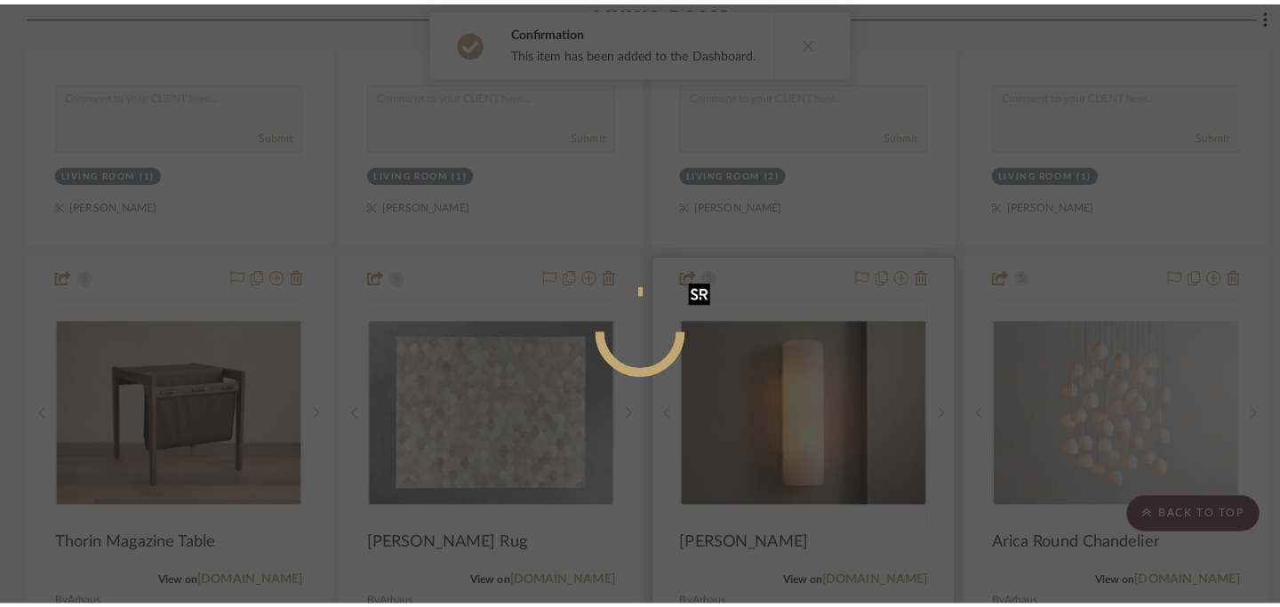
scroll to position [0, 0]
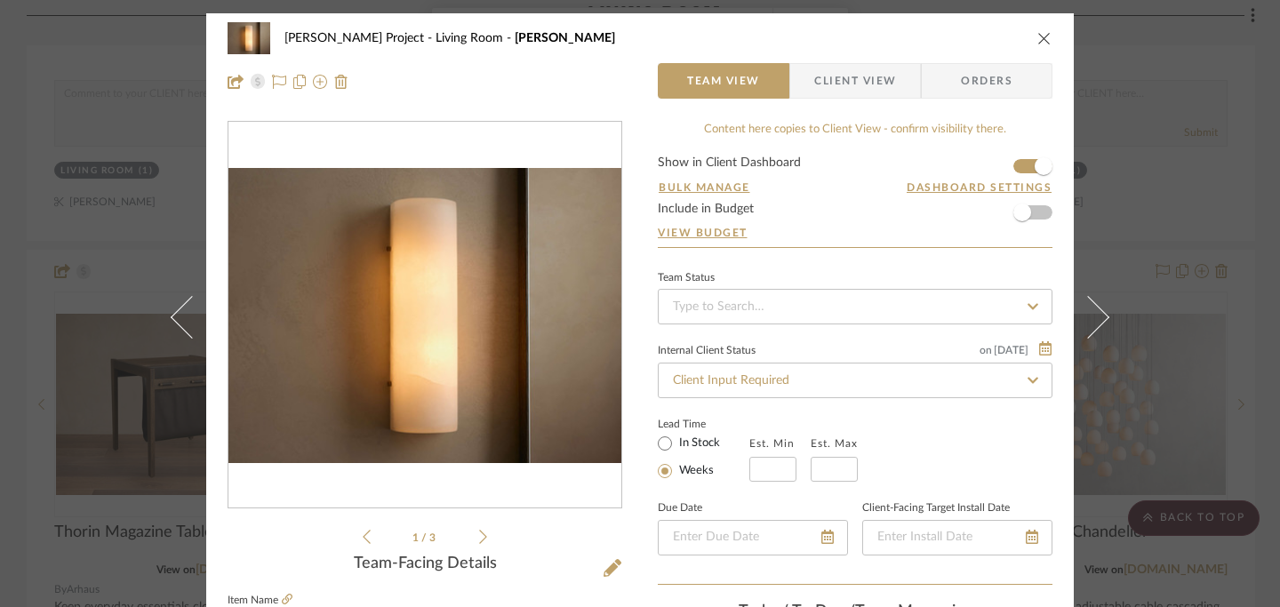
click at [942, 36] on icon "close" at bounding box center [1044, 38] width 14 height 14
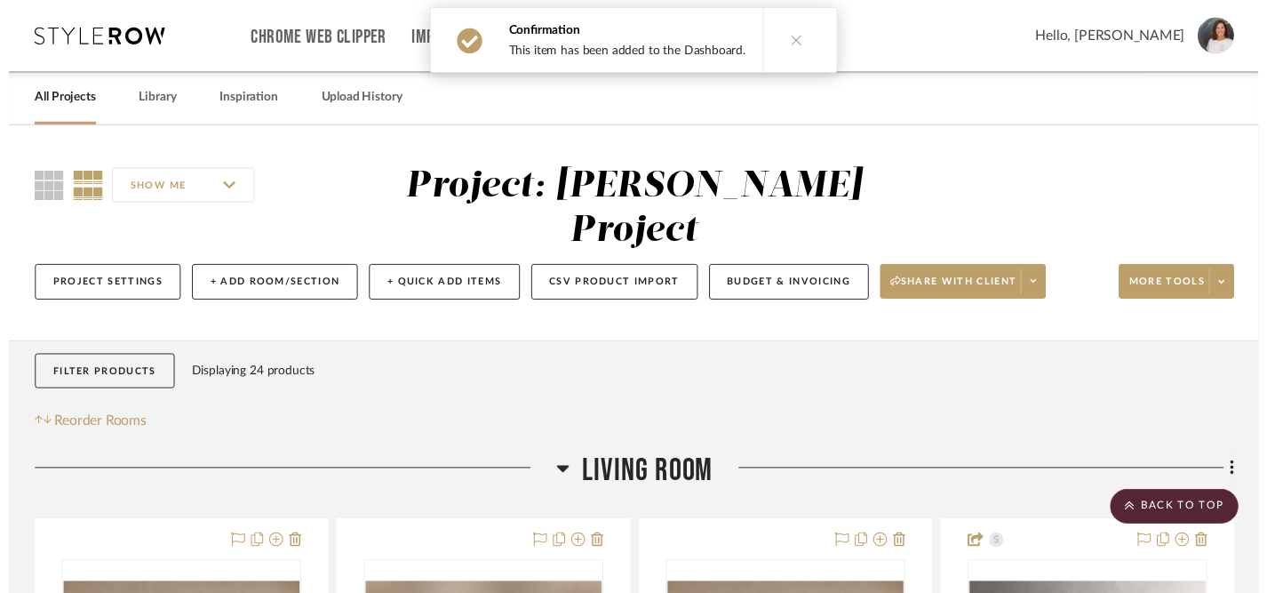
scroll to position [1069, 0]
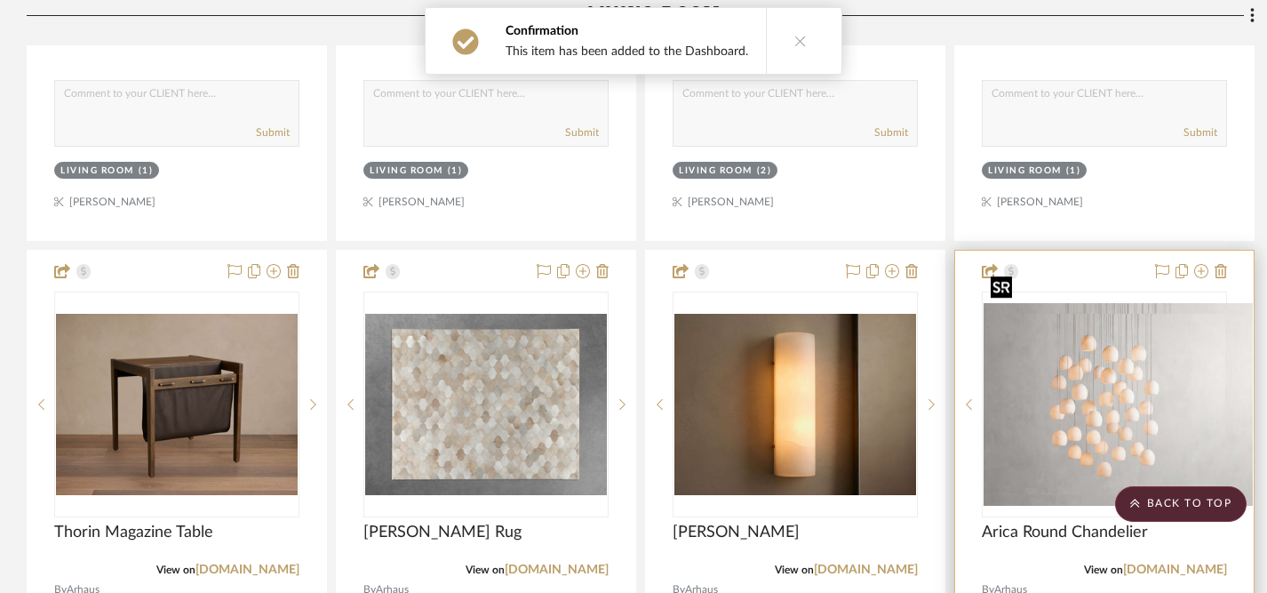
click at [942, 347] on img "0" at bounding box center [1118, 404] width 269 height 203
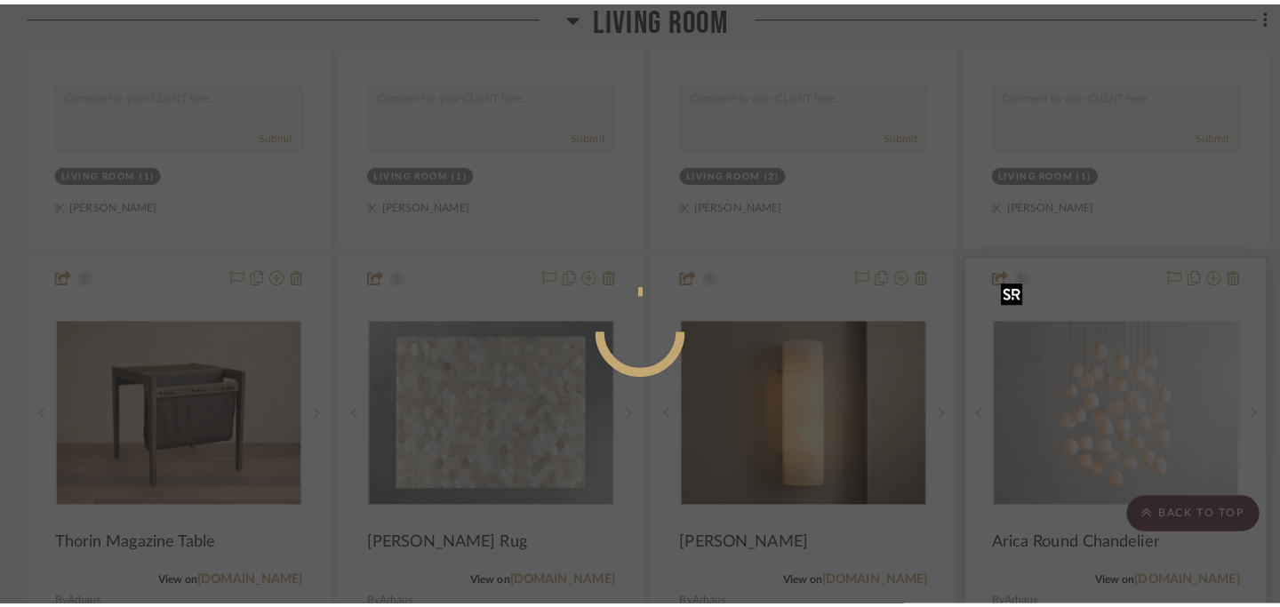
scroll to position [0, 0]
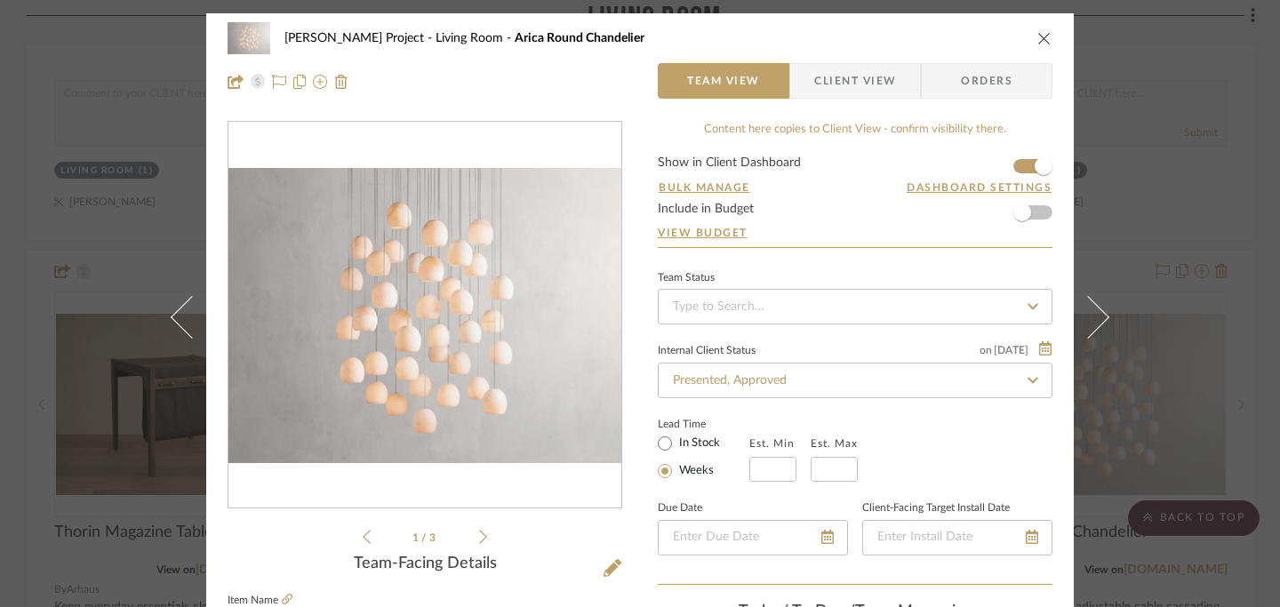
click at [942, 40] on icon "close" at bounding box center [1044, 38] width 14 height 14
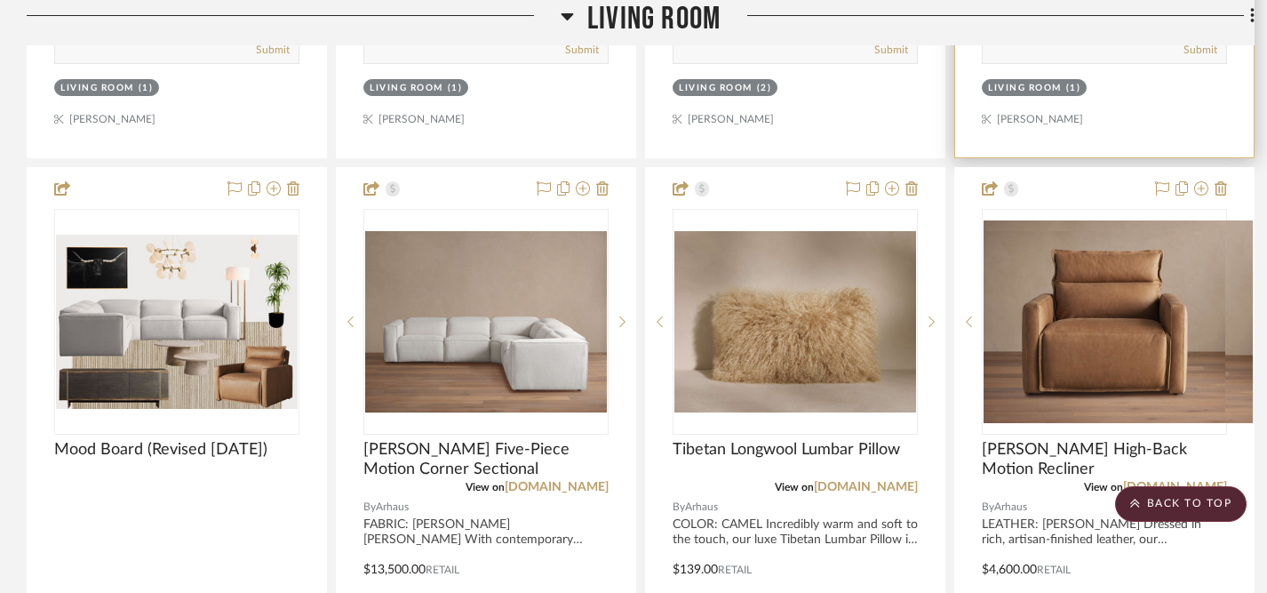
scroll to position [1943, 0]
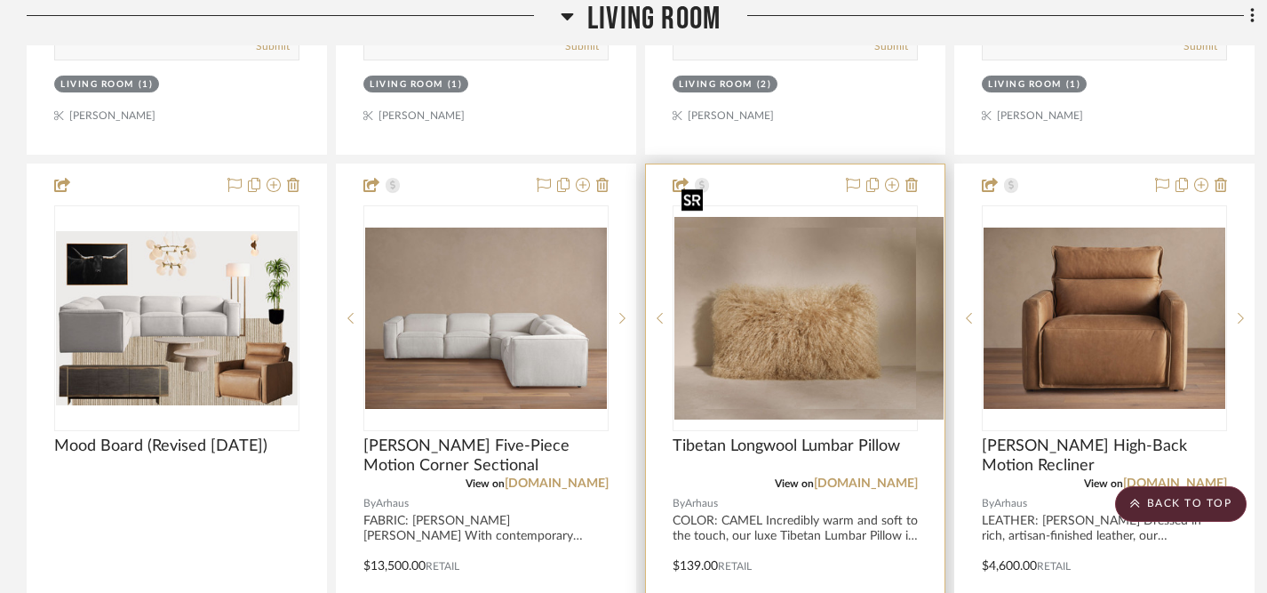
click at [842, 303] on div at bounding box center [795, 318] width 245 height 226
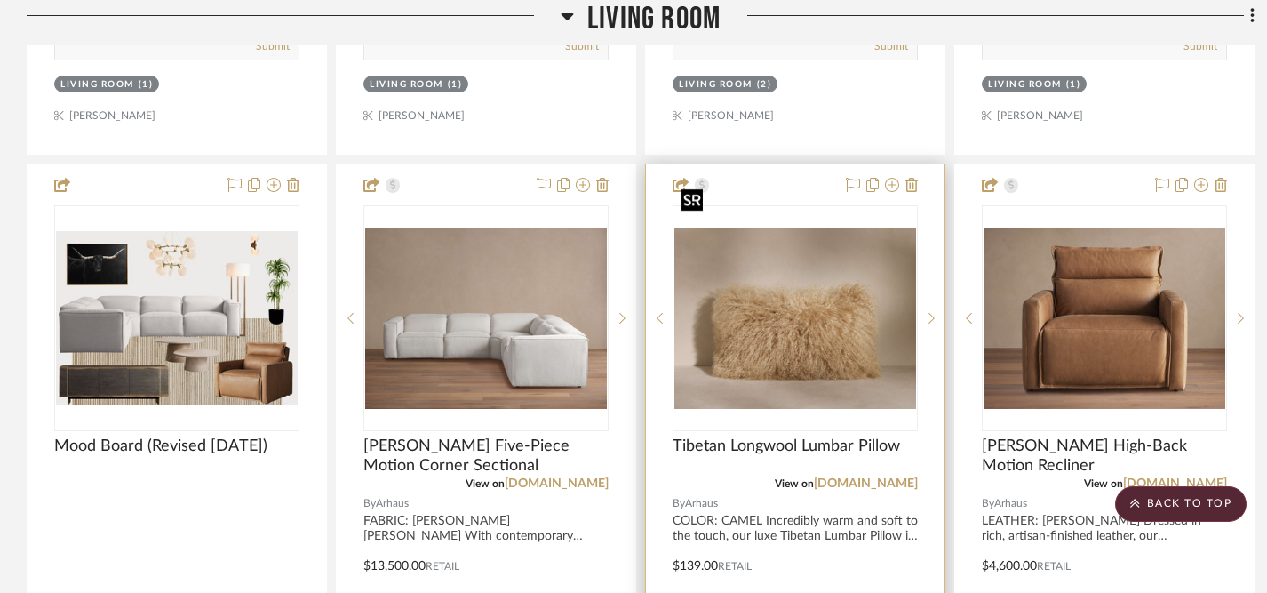
click at [810, 299] on img "0" at bounding box center [795, 317] width 242 height 181
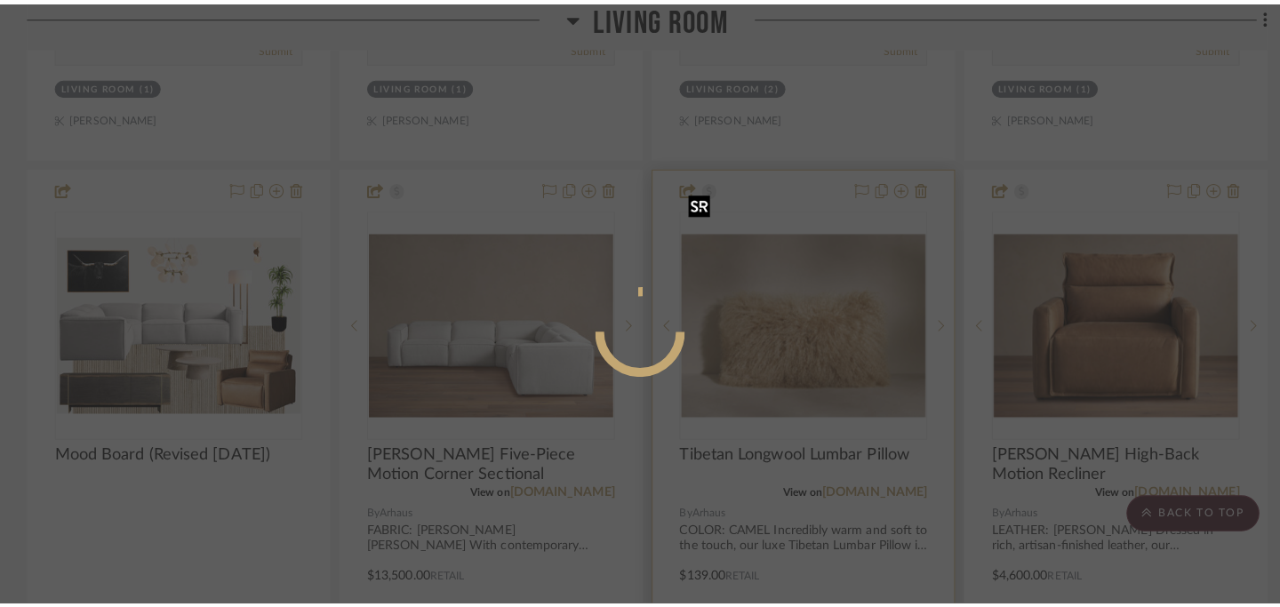
scroll to position [0, 0]
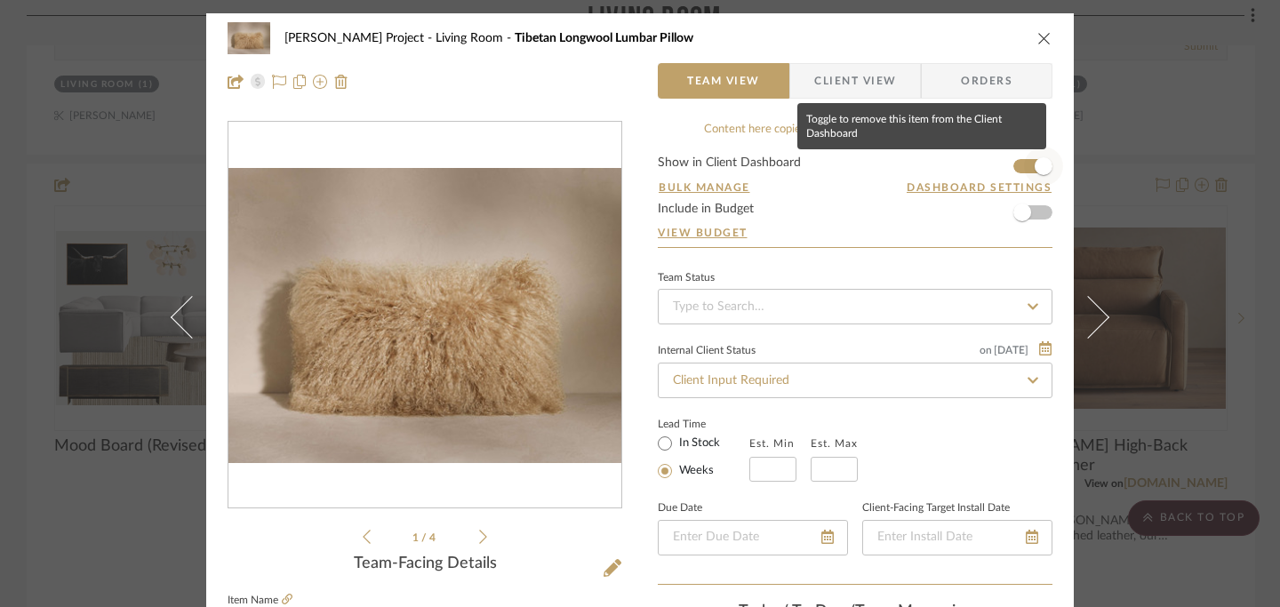
click at [942, 168] on span "button" at bounding box center [1043, 166] width 18 height 18
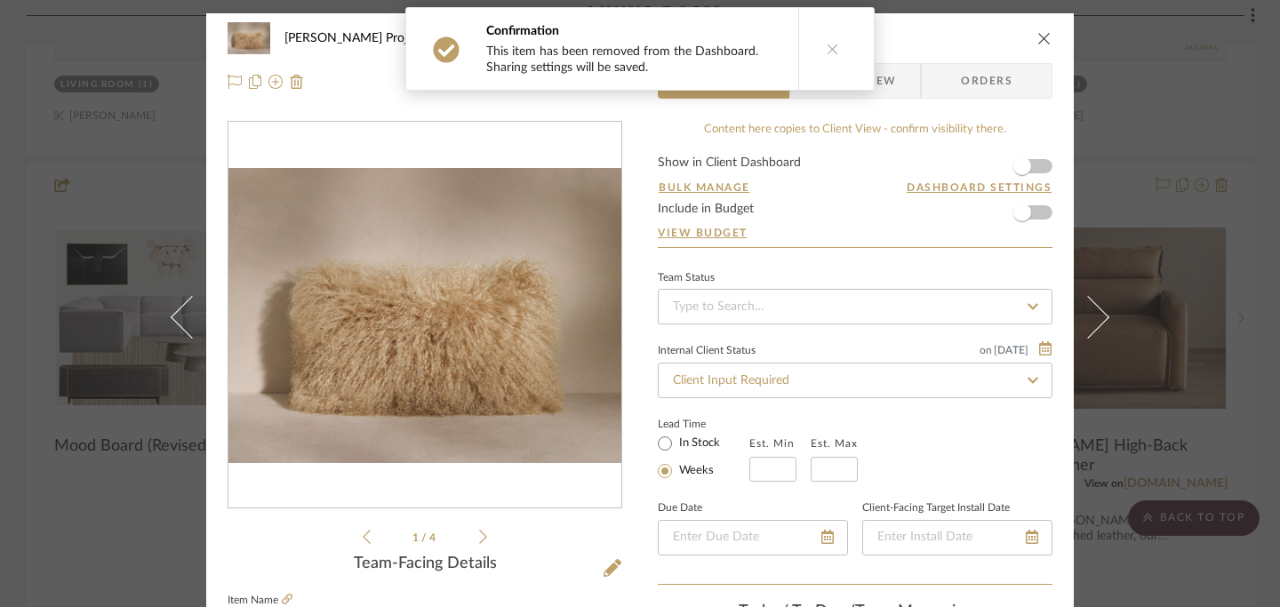
click at [942, 39] on icon "close" at bounding box center [1044, 38] width 14 height 14
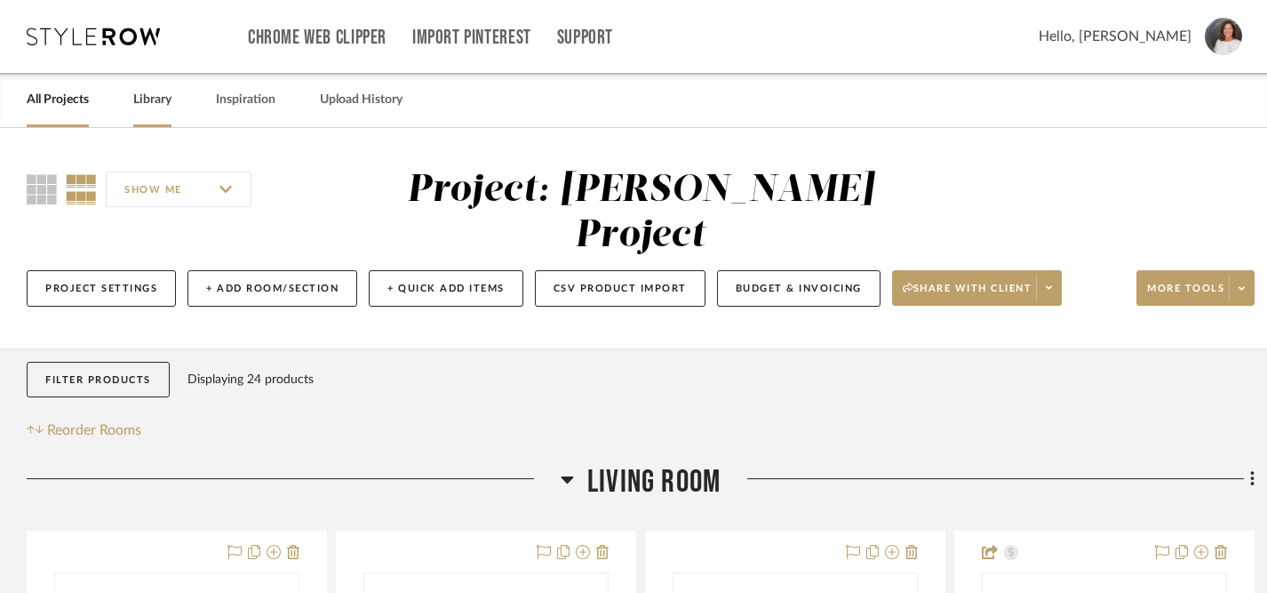
click at [144, 101] on link "Library" at bounding box center [152, 100] width 38 height 24
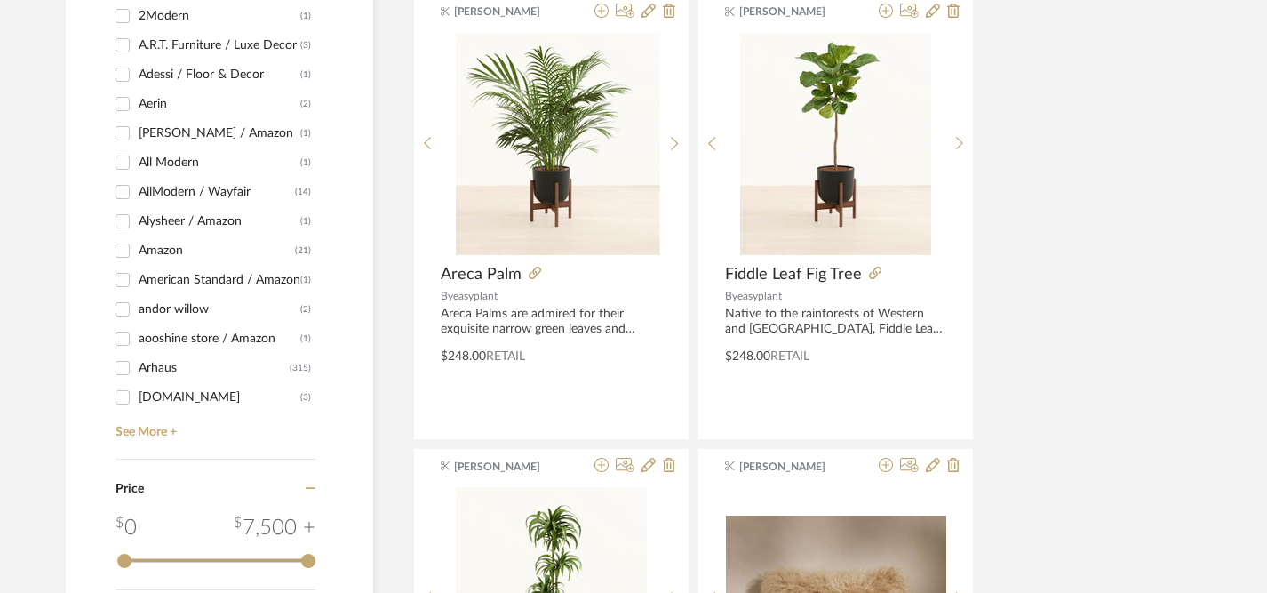
scroll to position [1709, 0]
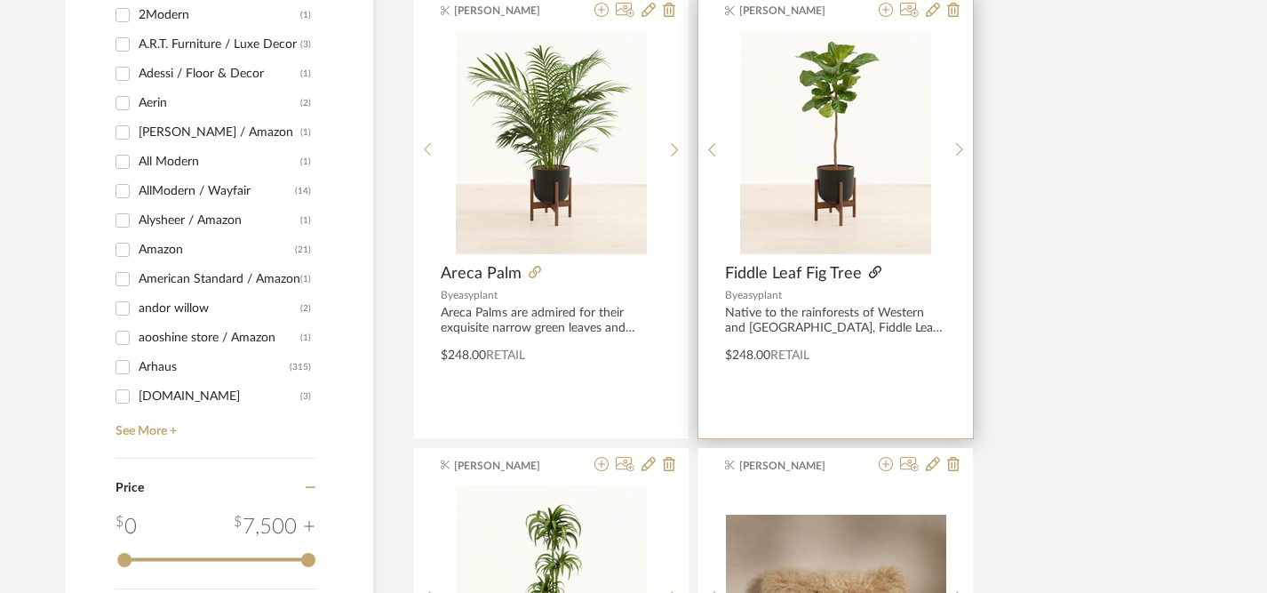
click at [874, 275] on icon at bounding box center [875, 272] width 12 height 12
